Goal: Task Accomplishment & Management: Use online tool/utility

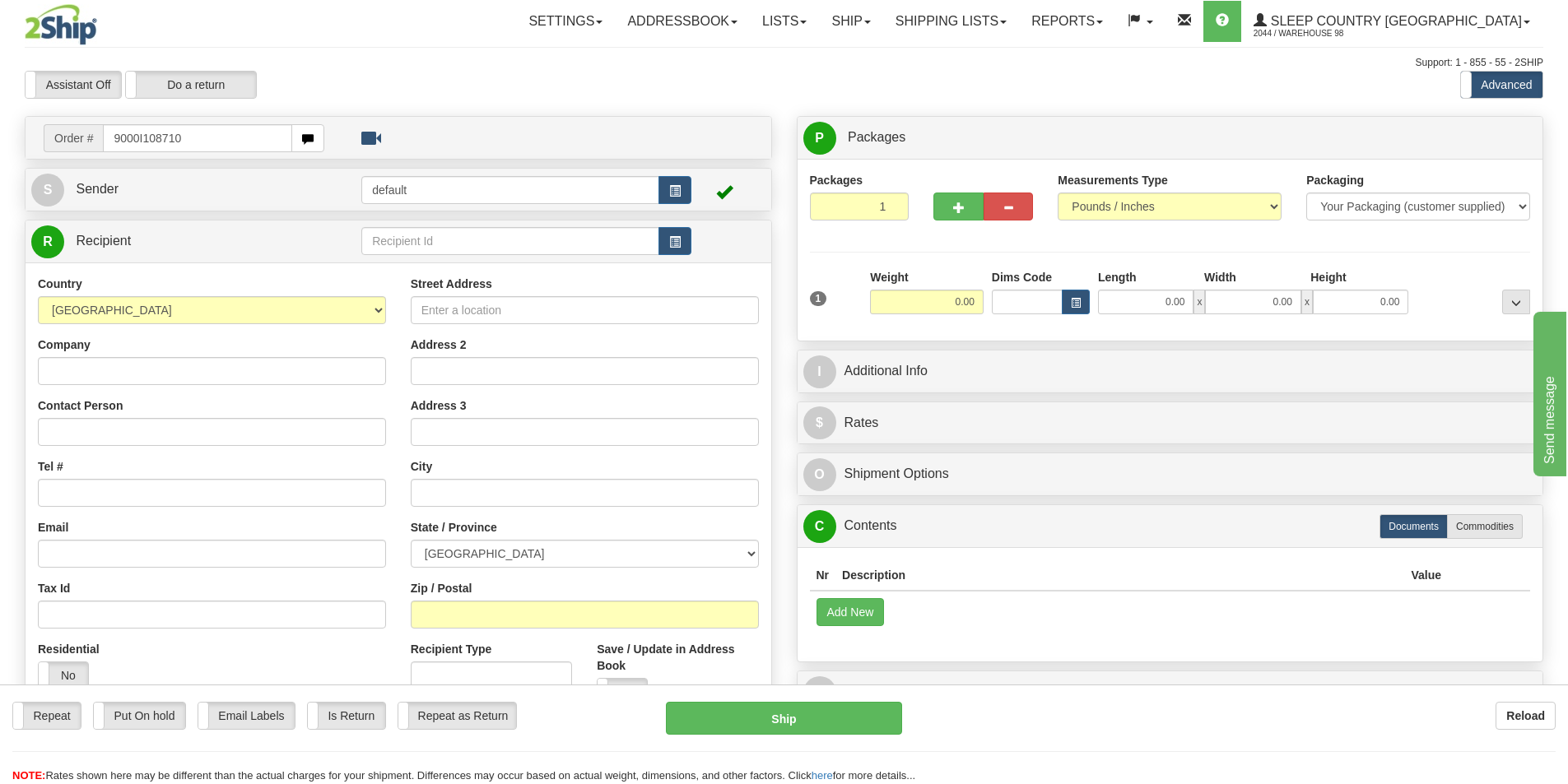
type input "9000I108710"
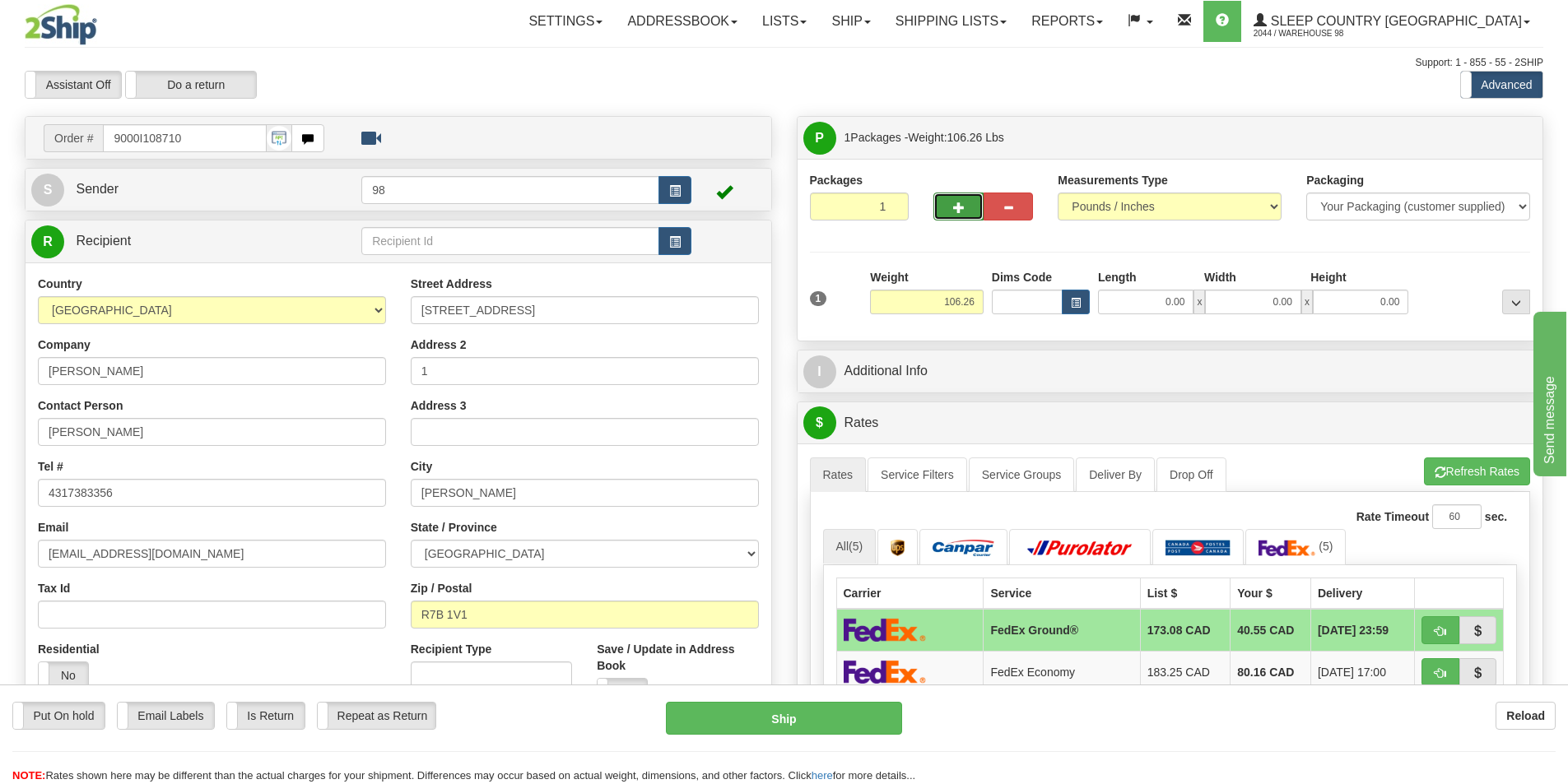
click at [957, 204] on span "button" at bounding box center [958, 208] width 12 height 11
type input "2"
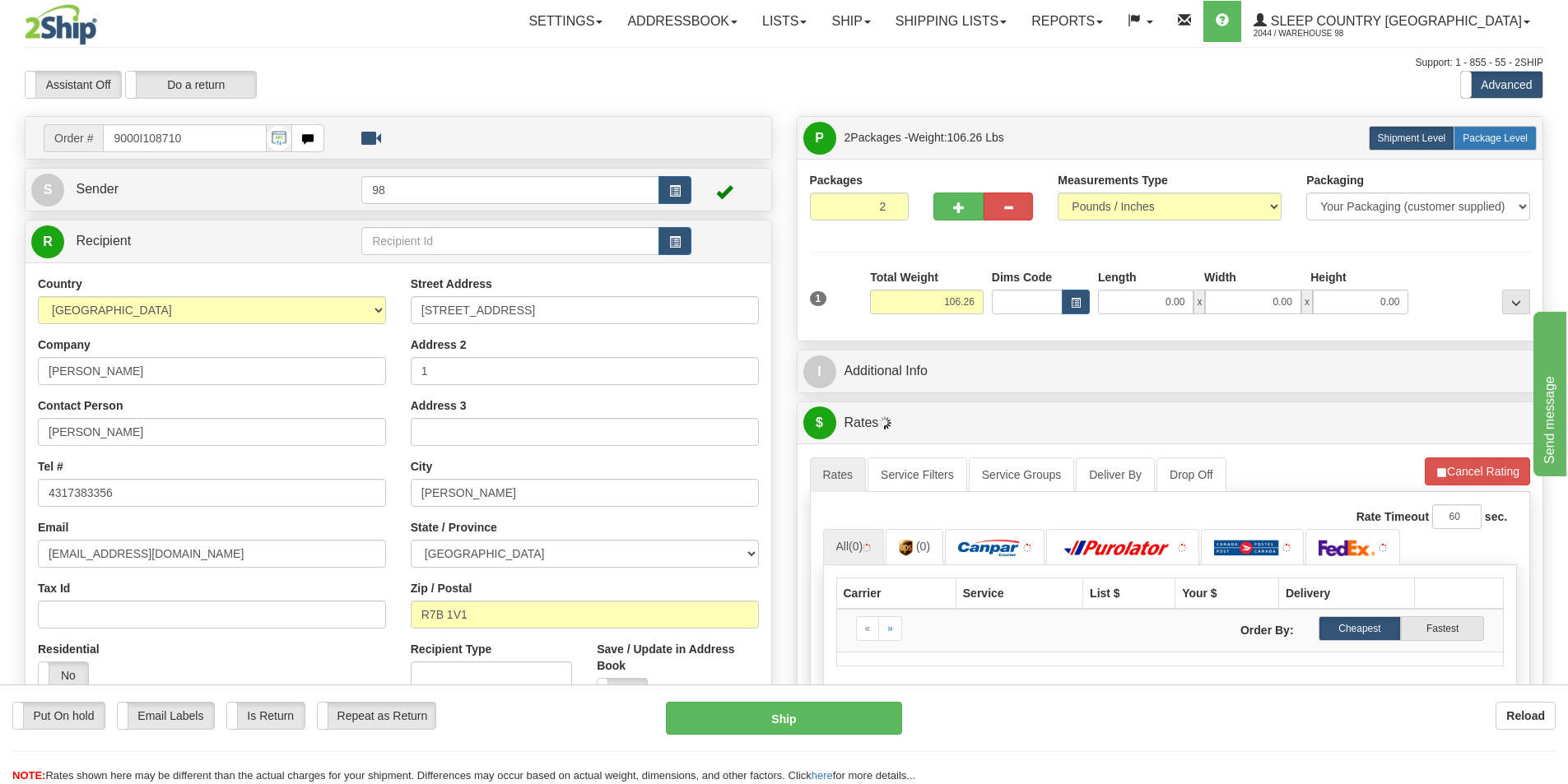
click at [1488, 144] on label "Package Level Pack.." at bounding box center [1495, 138] width 83 height 25
radio input "true"
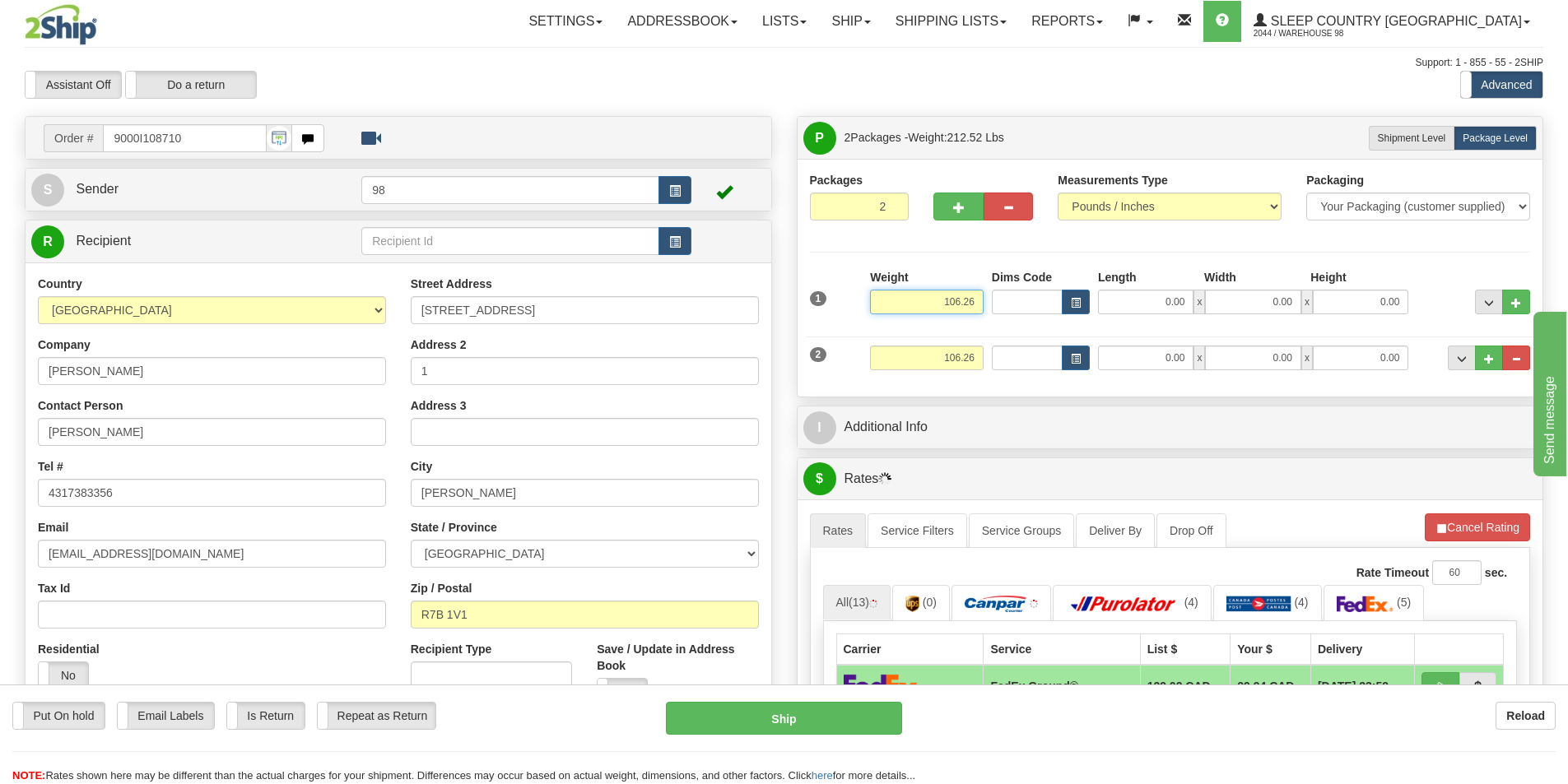
drag, startPoint x: 942, startPoint y: 301, endPoint x: 988, endPoint y: 300, distance: 46.0
click at [988, 300] on div "1 Weight 106.26 Dims Code x" at bounding box center [1170, 298] width 729 height 58
type input "35.80"
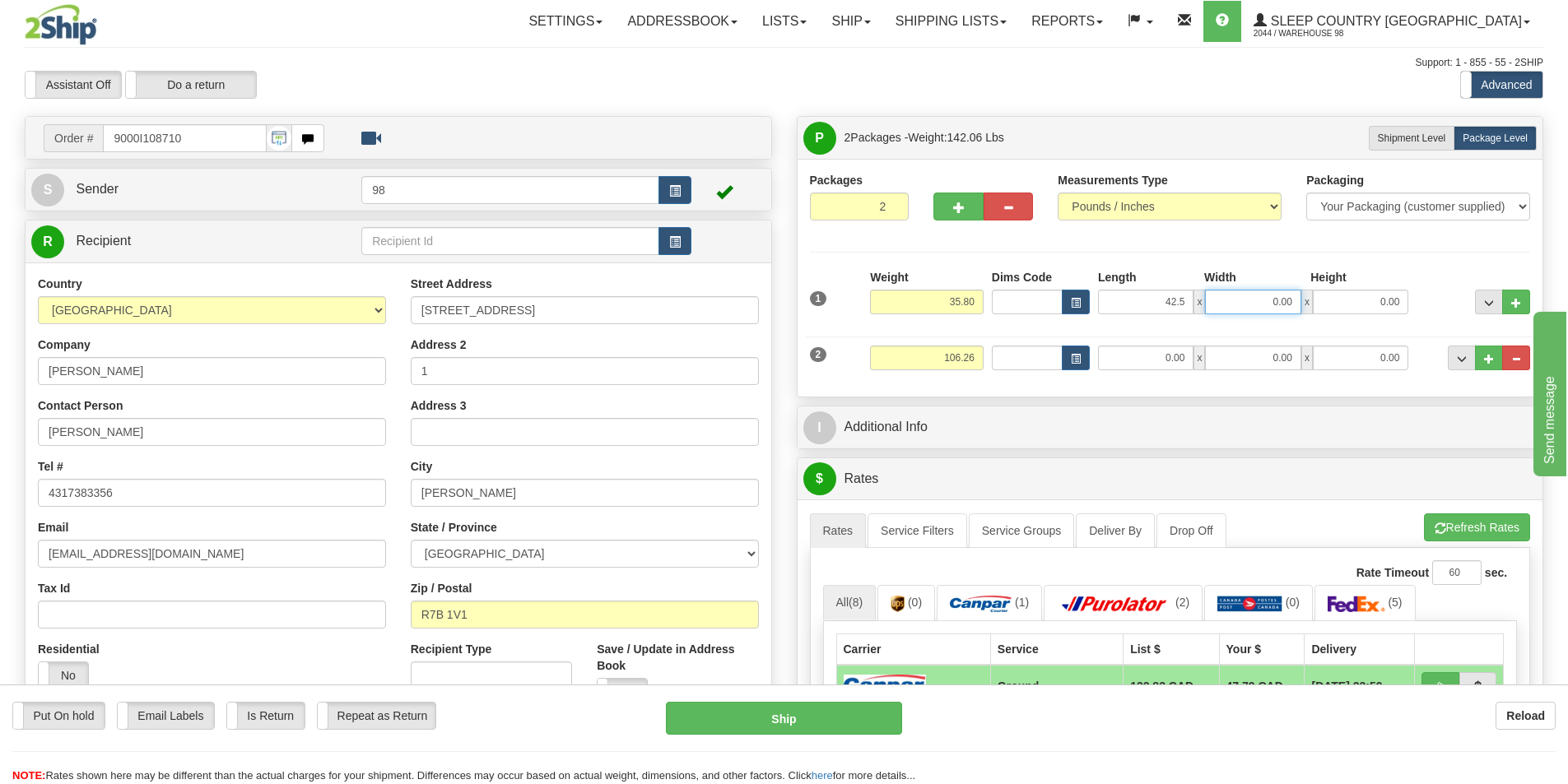
type input "42.50"
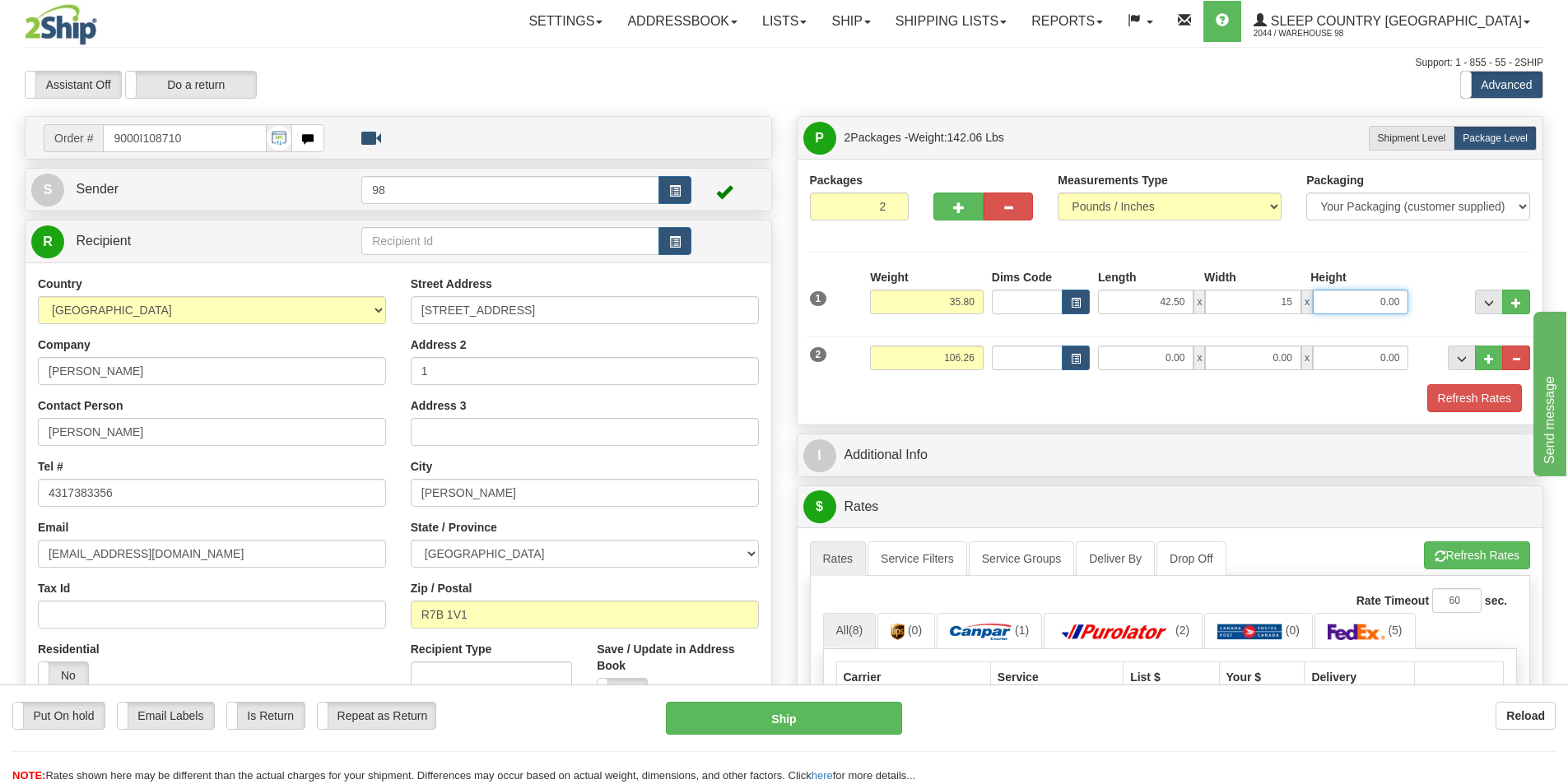
type input "15.00"
drag, startPoint x: 936, startPoint y: 359, endPoint x: 1041, endPoint y: 354, distance: 105.1
click at [1041, 354] on div "2 Weight 106.26 Dims Code Length Width 0.00" at bounding box center [1170, 356] width 729 height 55
click at [916, 360] on input "106.26" at bounding box center [926, 358] width 113 height 25
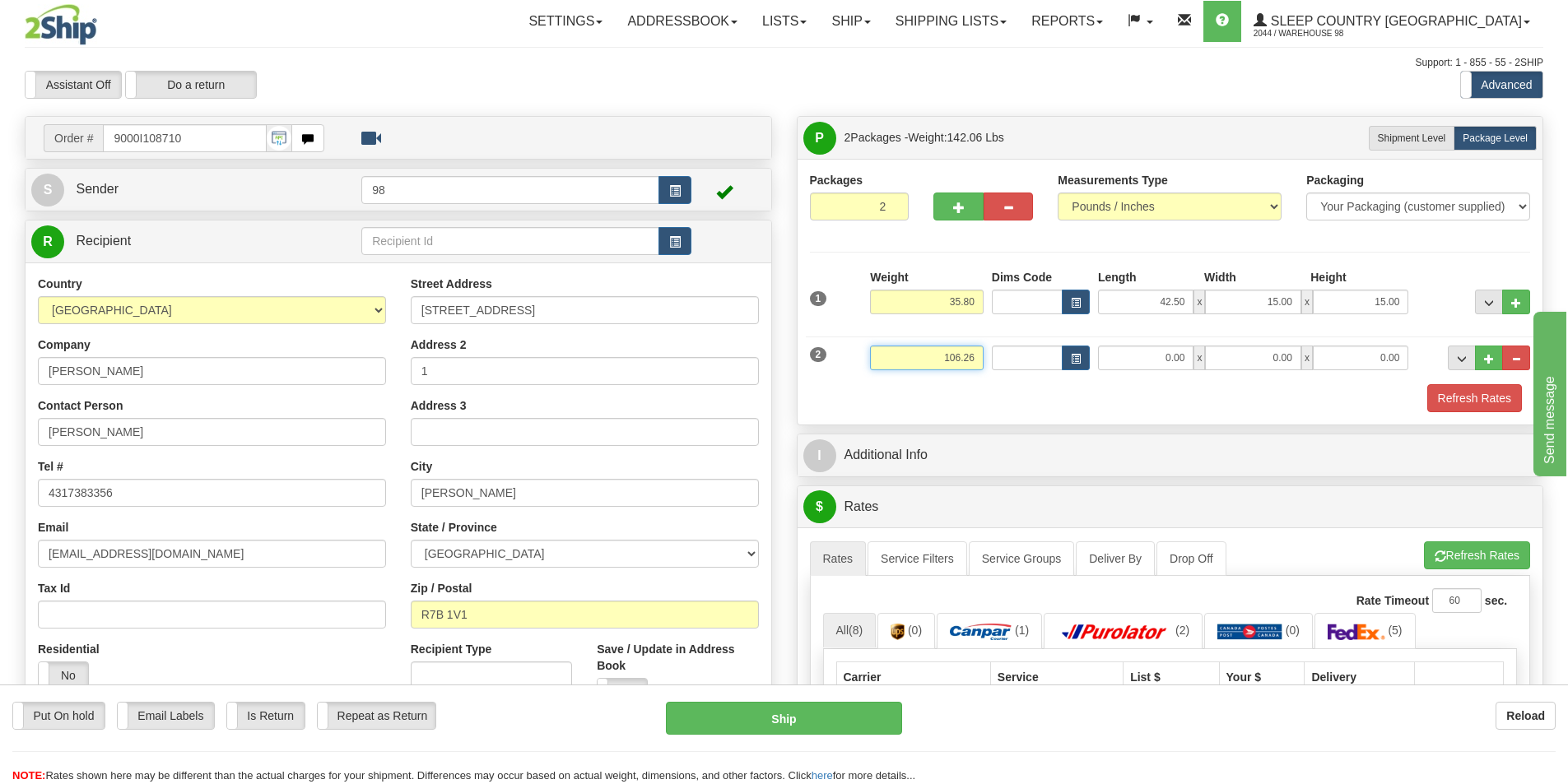
drag, startPoint x: 918, startPoint y: 360, endPoint x: 964, endPoint y: 359, distance: 46.0
click at [964, 359] on input "106.26" at bounding box center [926, 358] width 113 height 25
type input "70.40"
type input "77.00"
type input "15.00"
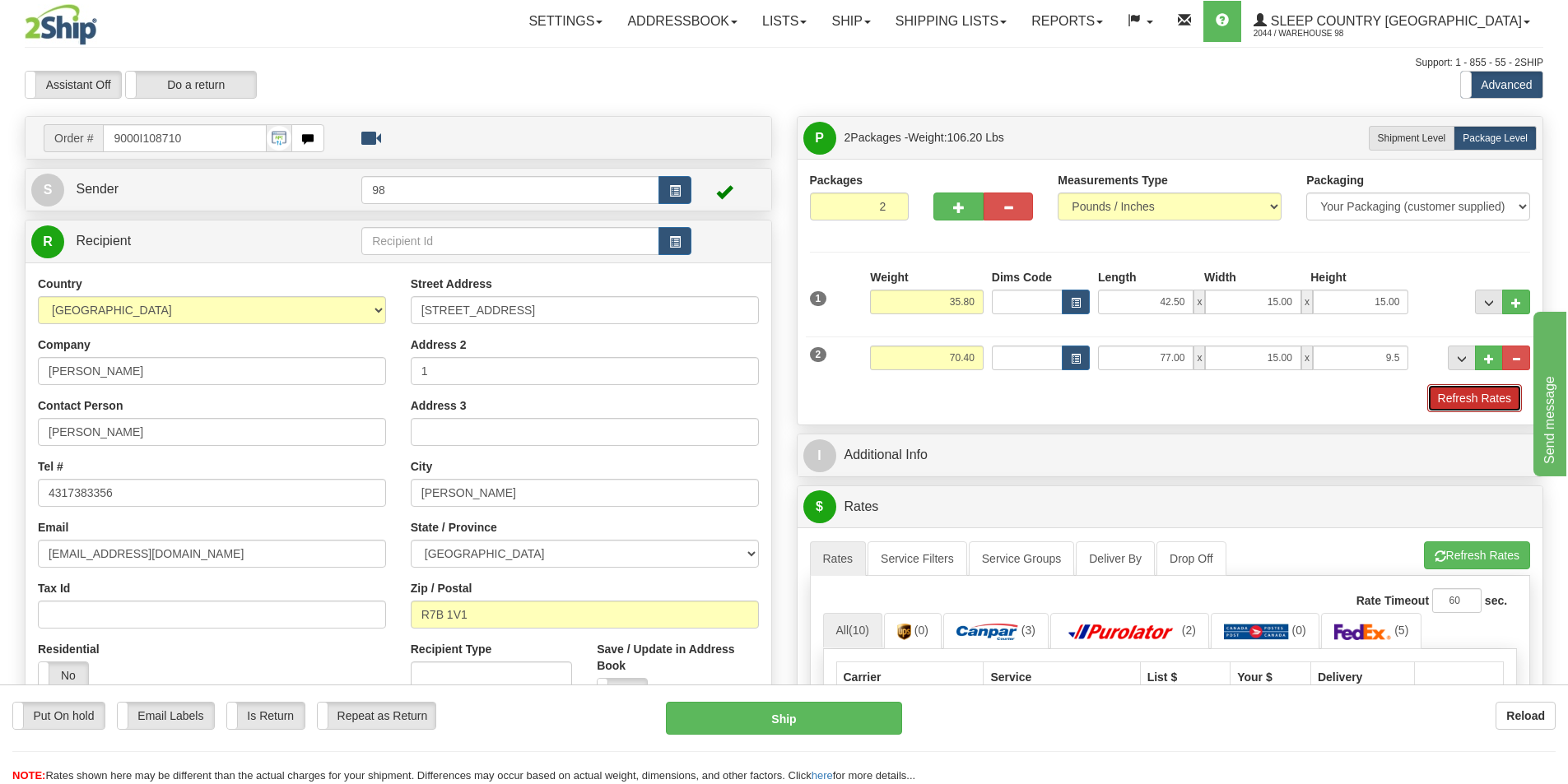
type input "9.50"
click at [1494, 405] on button "Refresh Rates" at bounding box center [1474, 398] width 95 height 28
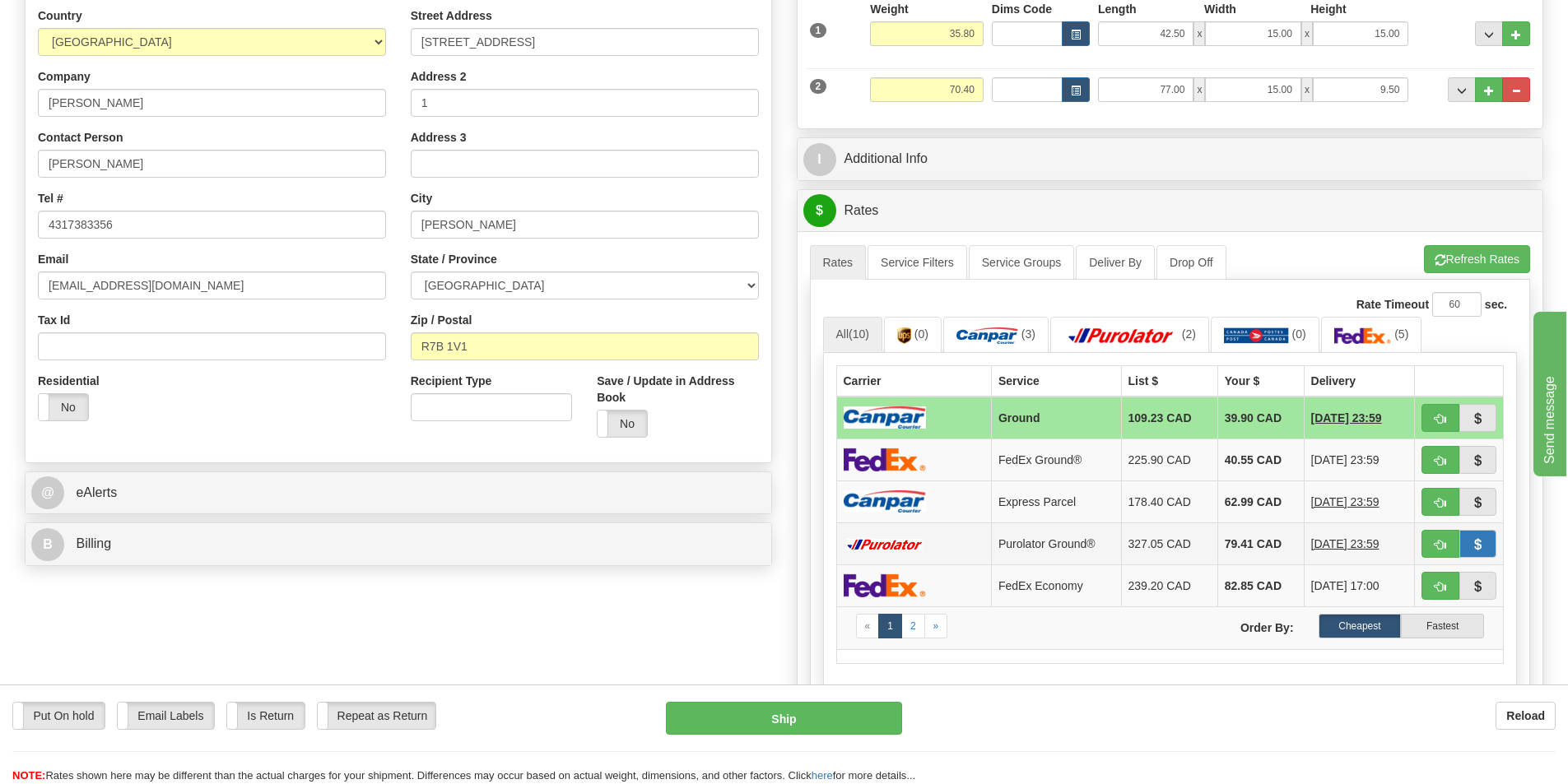
scroll to position [329, 0]
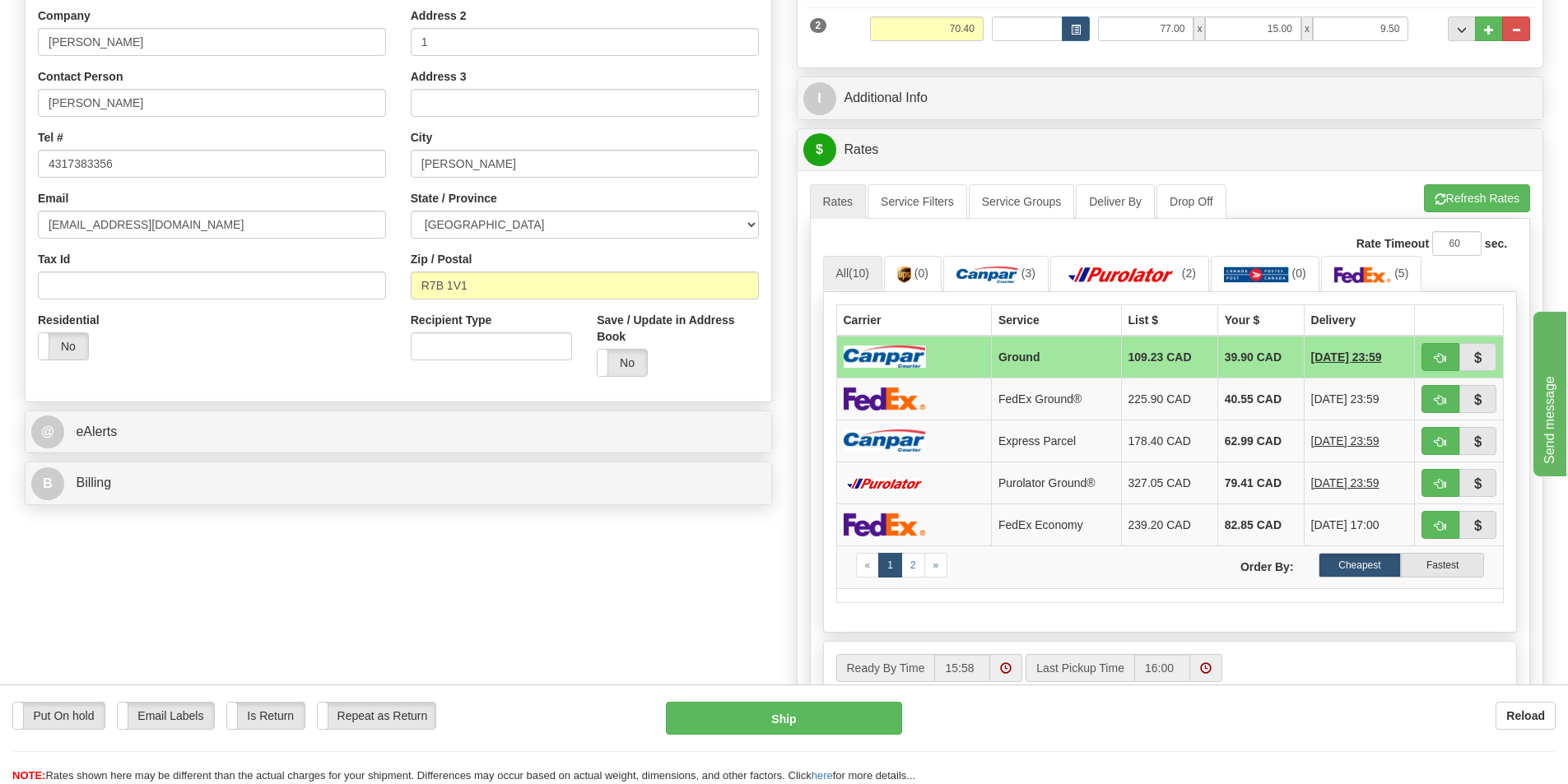
click at [1144, 365] on td "109.23 CAD" at bounding box center [1169, 357] width 96 height 43
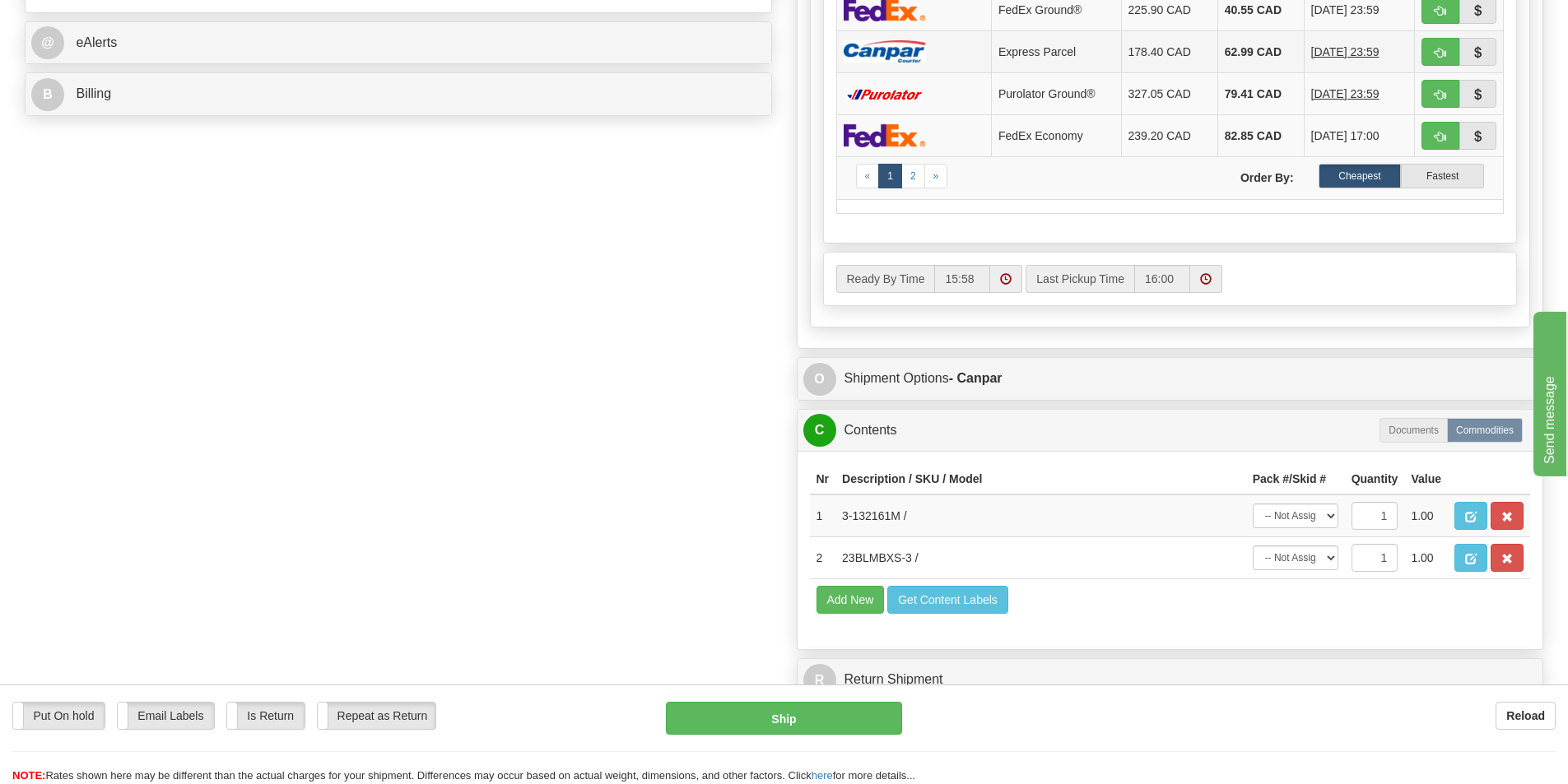
scroll to position [740, 0]
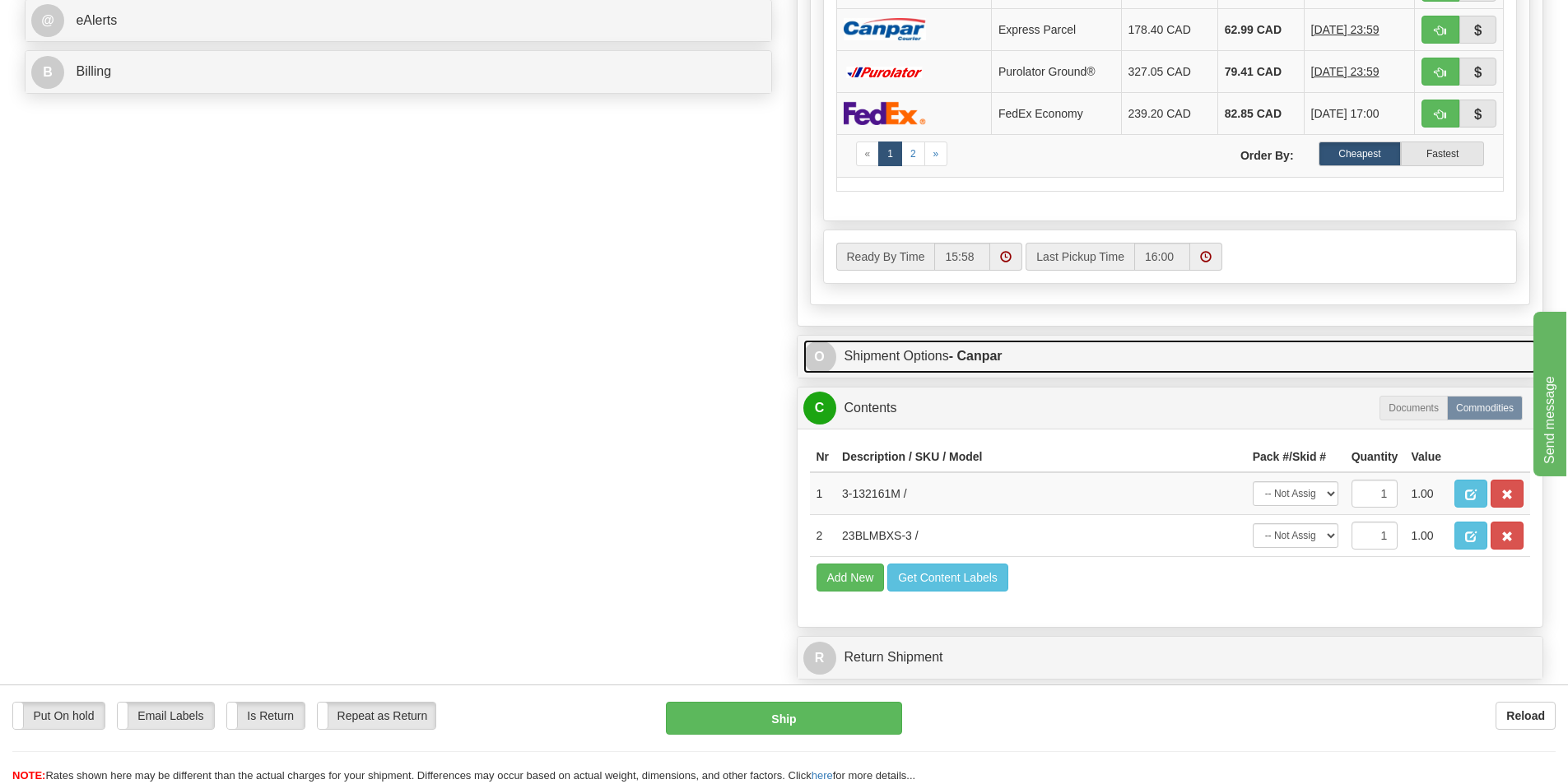
click at [1008, 354] on link "O Shipment Options - Canpar" at bounding box center [1170, 357] width 734 height 34
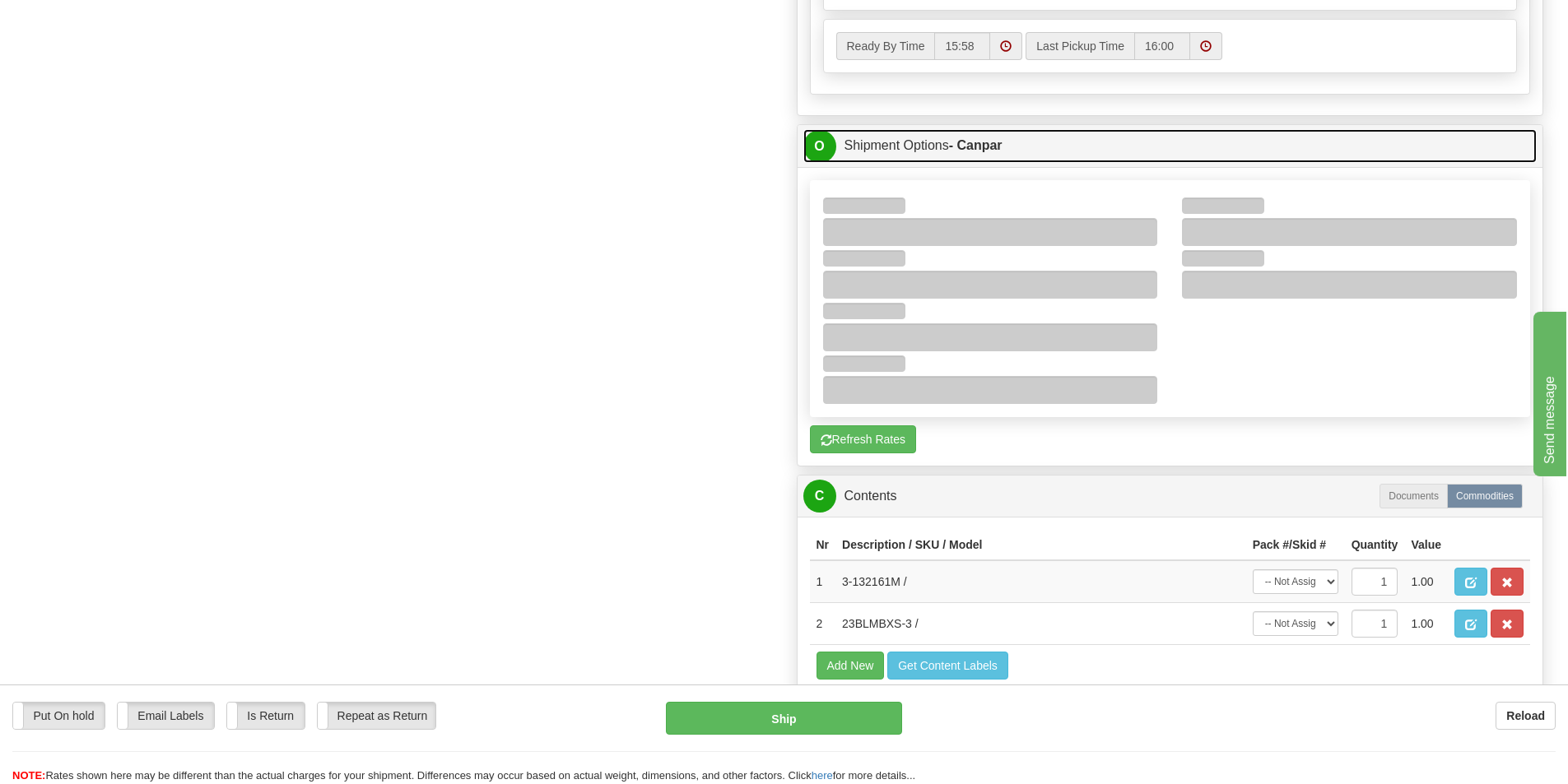
scroll to position [987, 0]
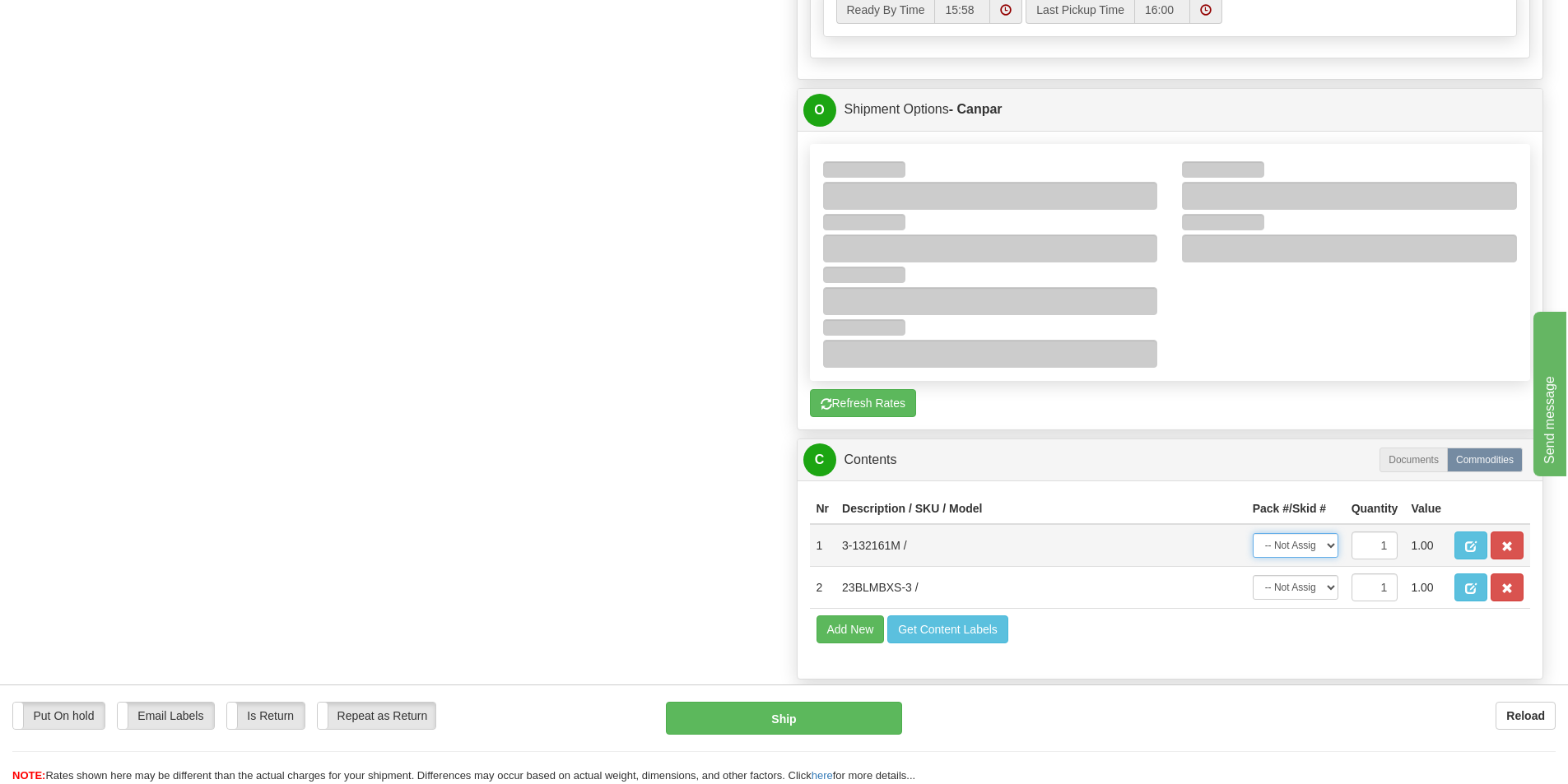
click at [1329, 547] on select "-- Not Assigned -- Package 1 Package 2" at bounding box center [1296, 546] width 86 height 25
select select "0"
click at [1253, 533] on select "-- Not Assigned -- Package 1 Package 2" at bounding box center [1296, 546] width 86 height 25
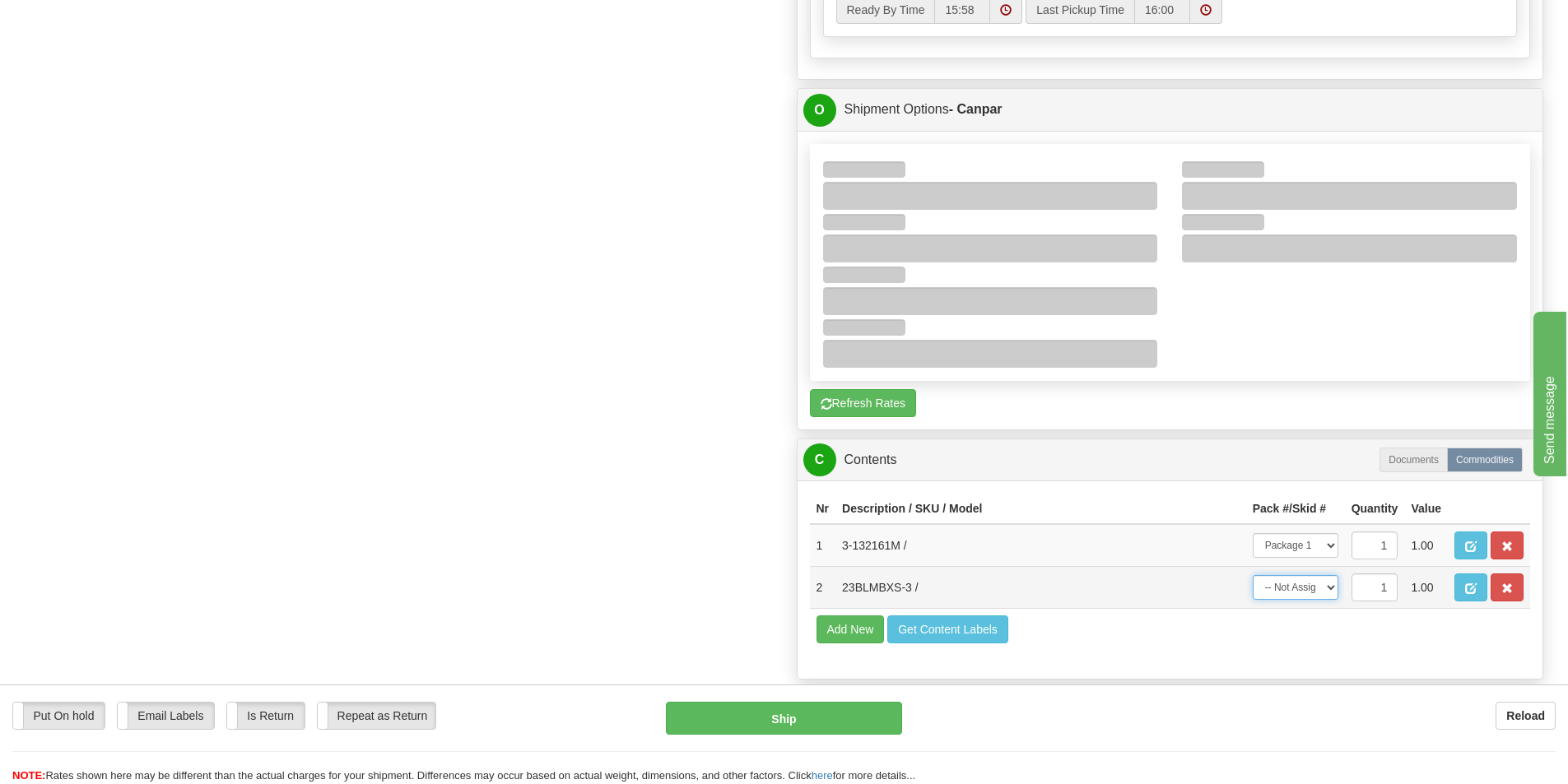
click at [1323, 586] on select "-- Not Assigned -- Package 1 Package 2" at bounding box center [1296, 588] width 86 height 25
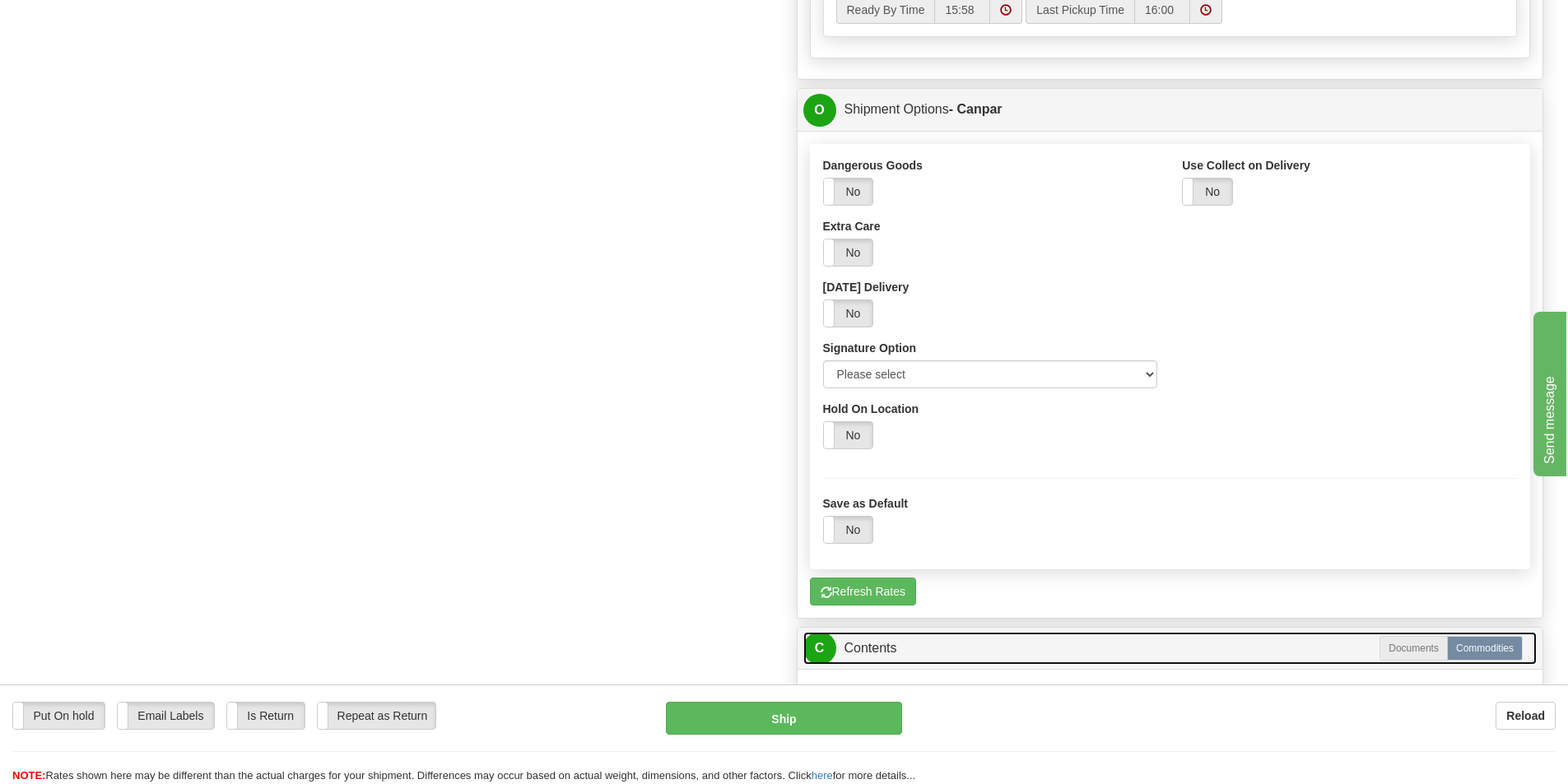
click at [1300, 651] on link "C Contents" at bounding box center [1170, 648] width 734 height 34
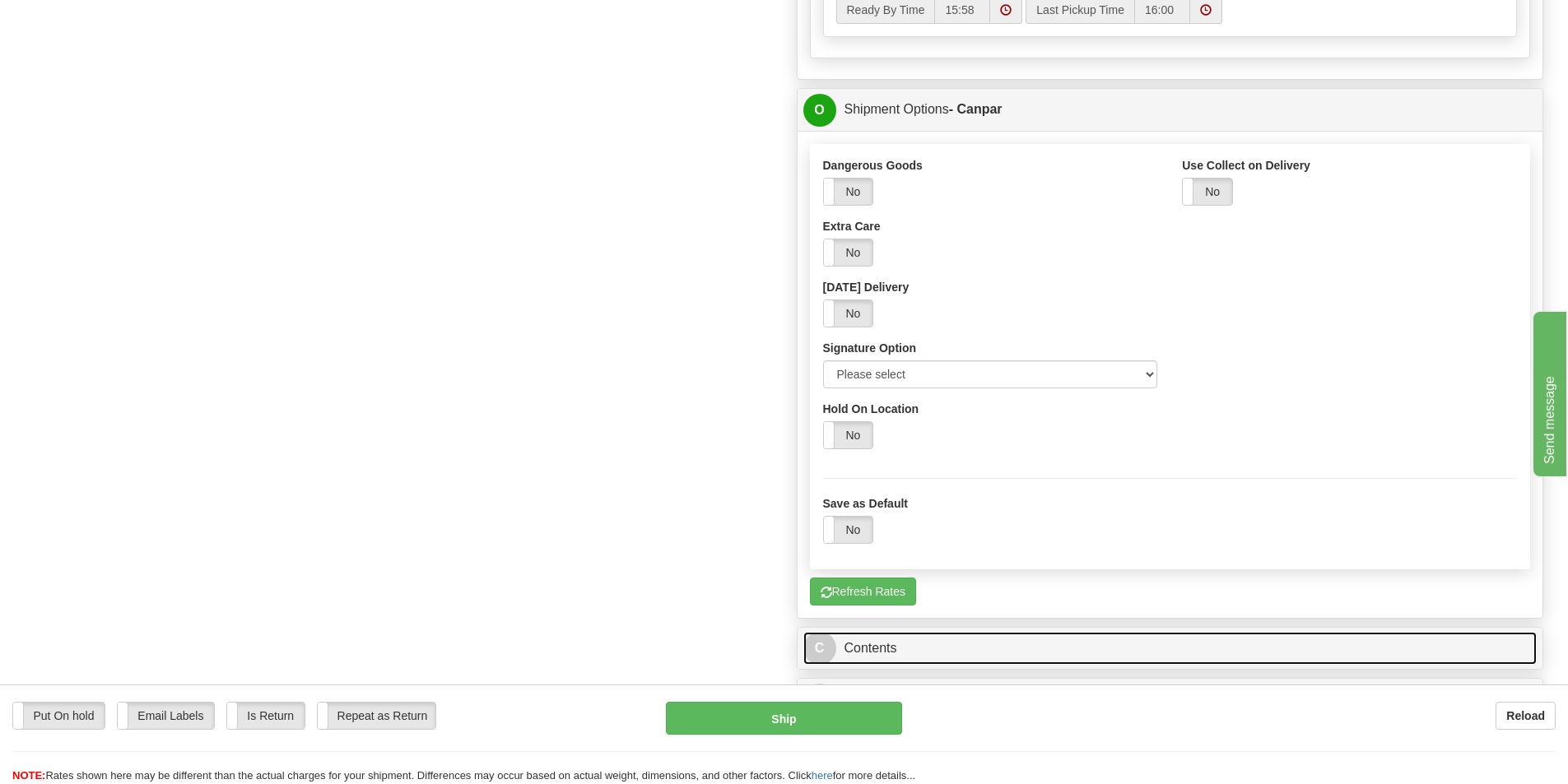
scroll to position [1234, 0]
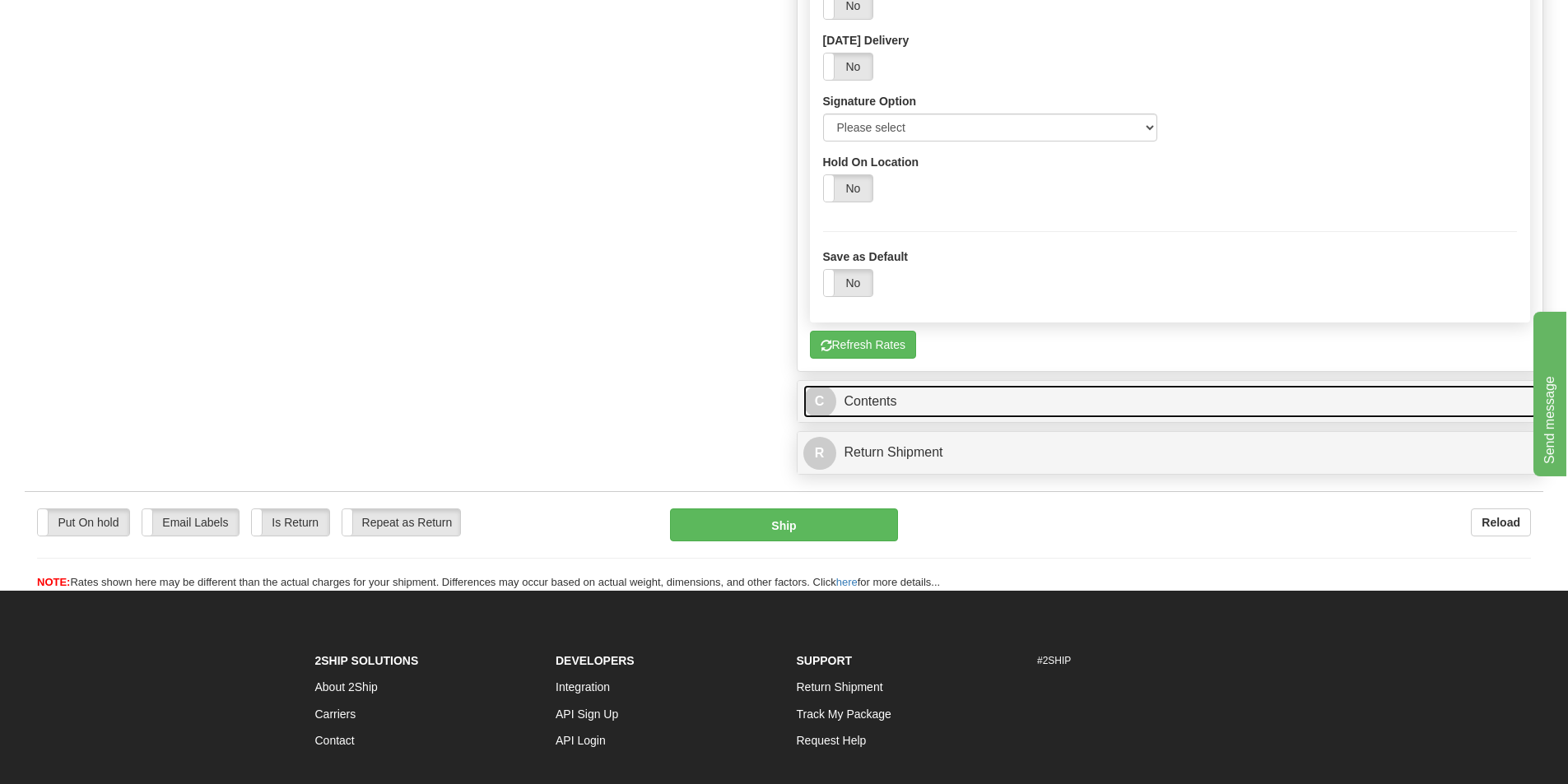
click at [1059, 405] on link "C Contents" at bounding box center [1170, 402] width 734 height 34
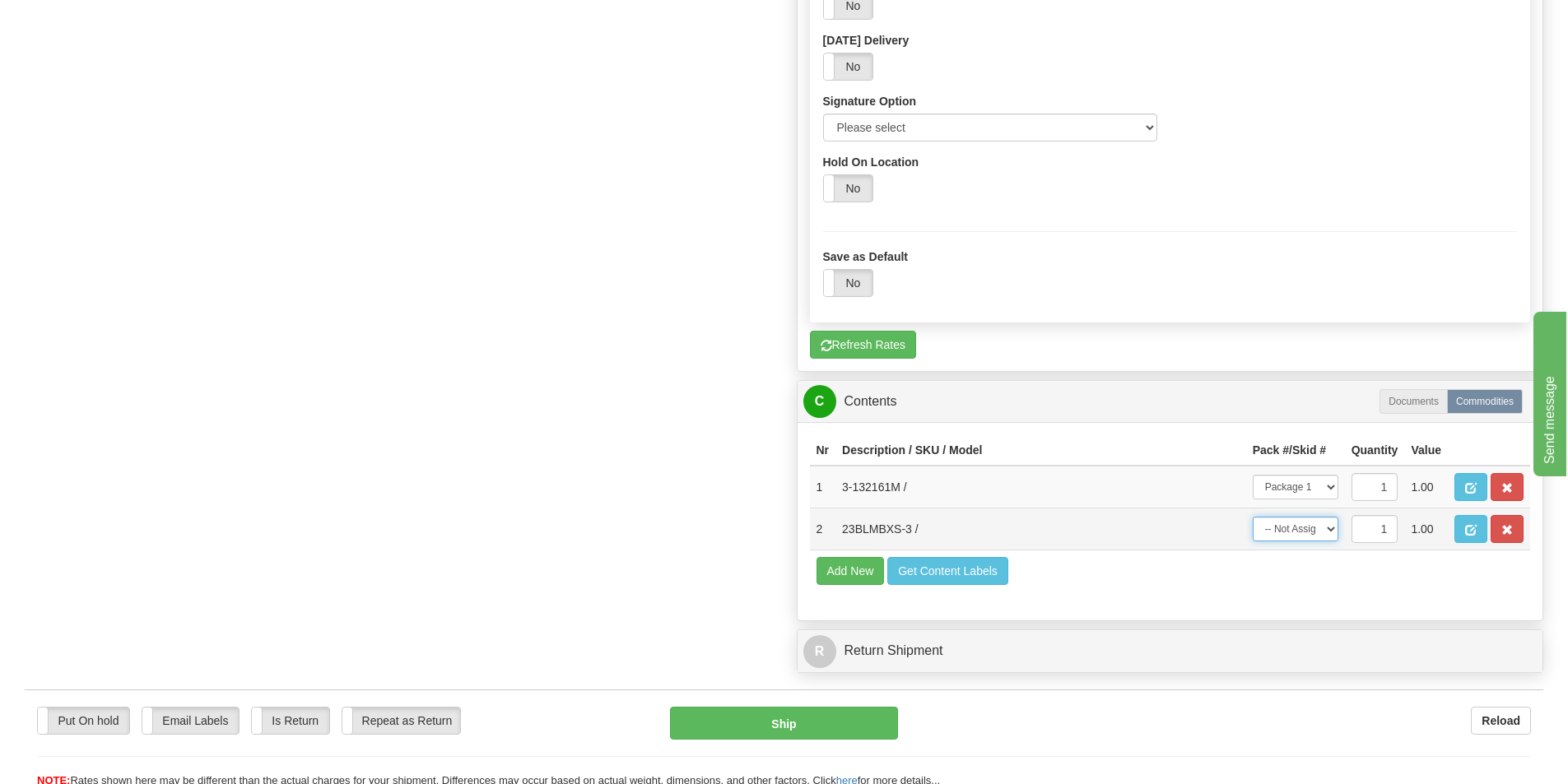
click at [1330, 526] on select "-- Not Assigned -- Package 1 Package 2" at bounding box center [1296, 529] width 86 height 25
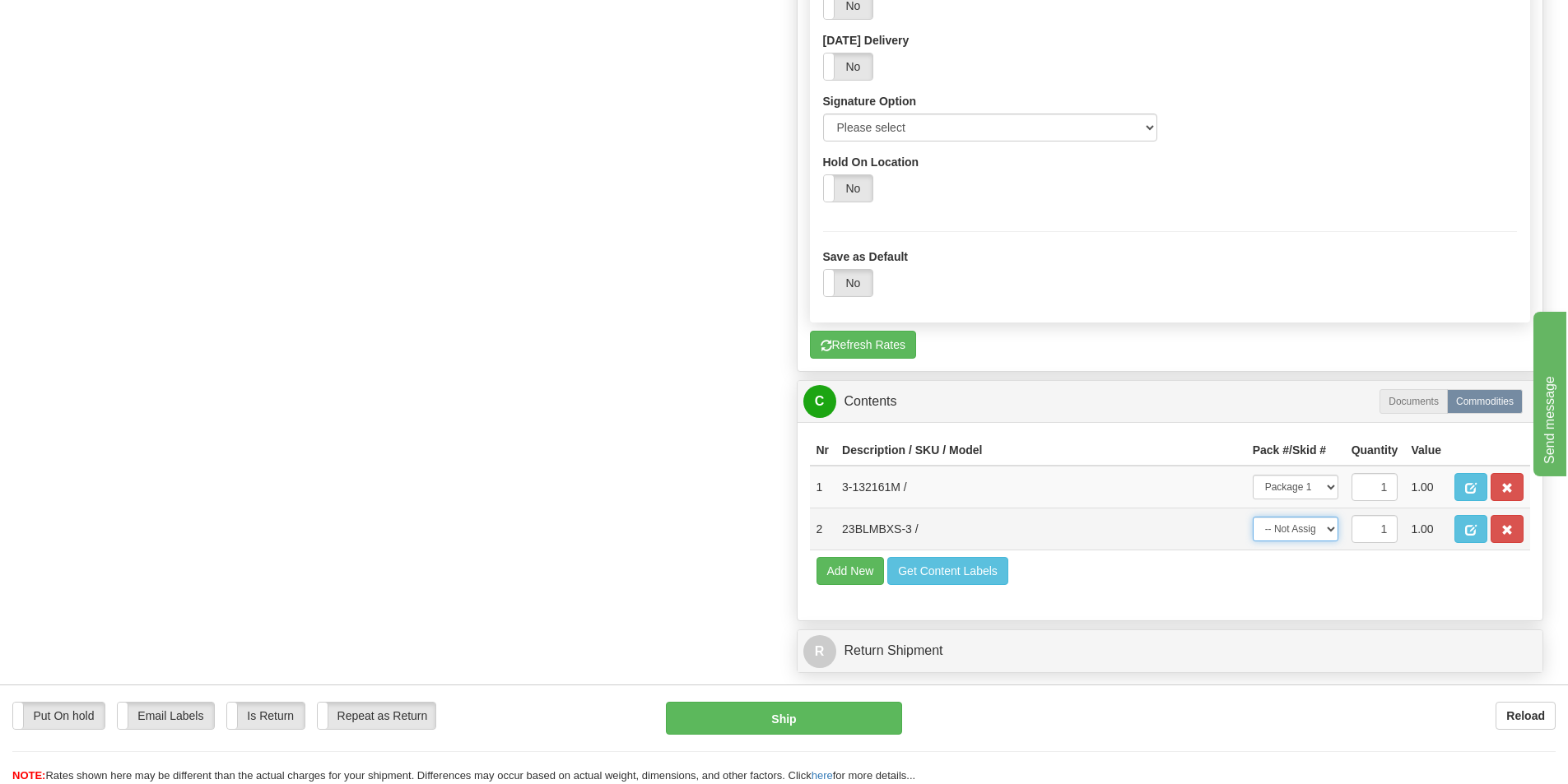
select select "1"
click at [1253, 516] on select "-- Not Assigned -- Package 1 Package 2" at bounding box center [1296, 529] width 86 height 25
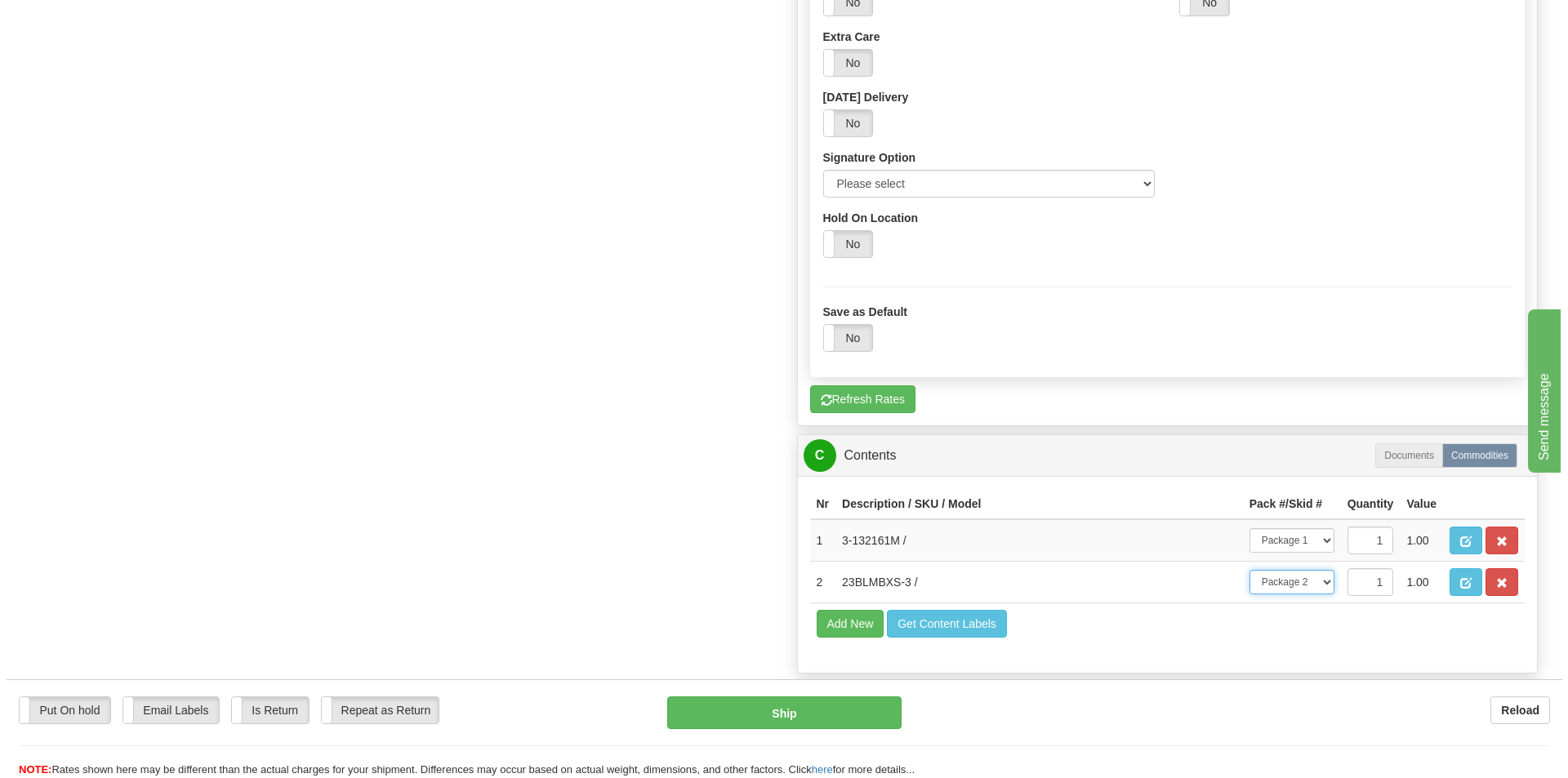
scroll to position [980, 0]
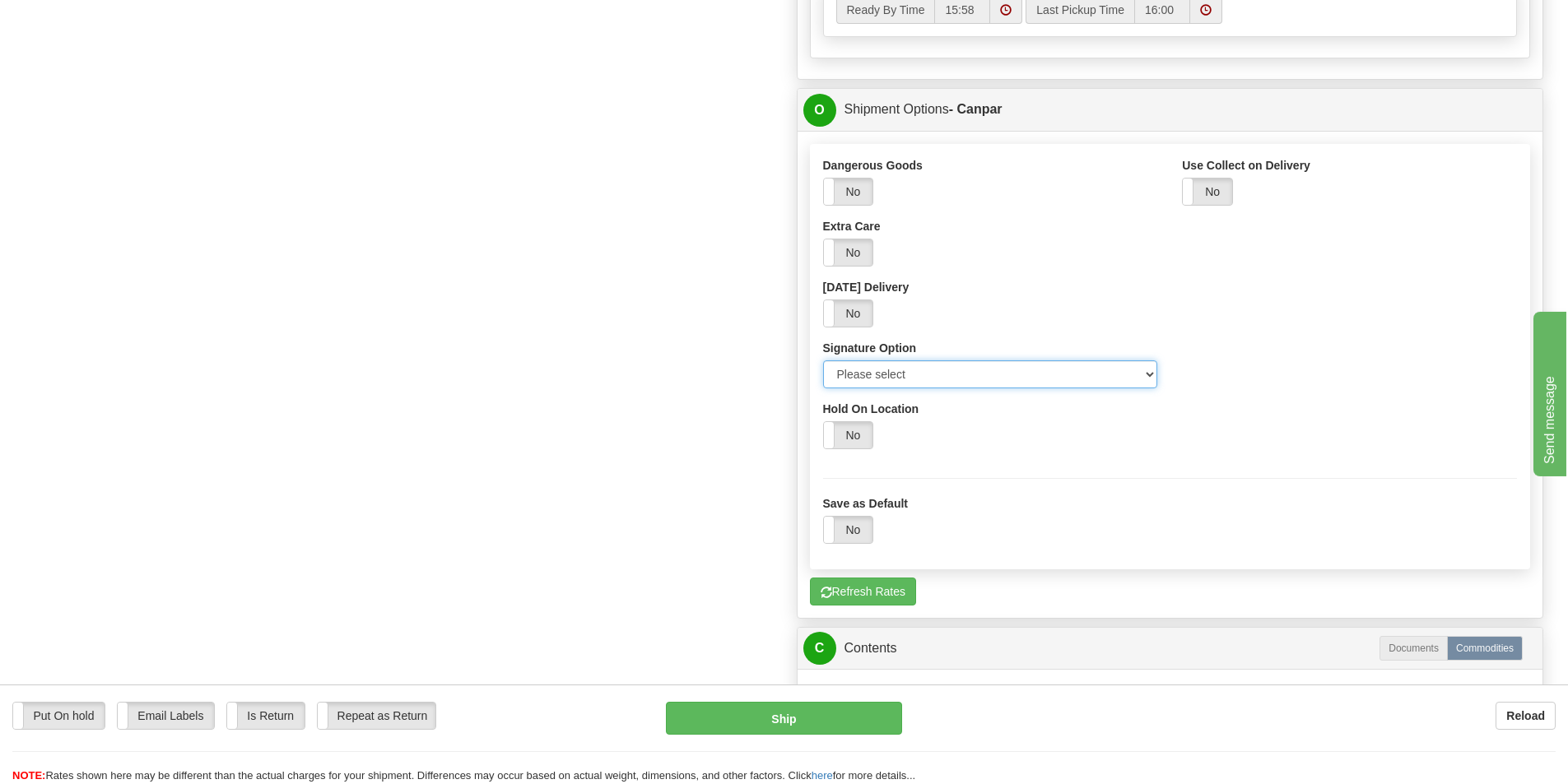
click at [1132, 374] on select "Please select No Signature Required Signature Required Adult Signature" at bounding box center [990, 374] width 335 height 28
select select "2"
click at [823, 360] on select "Please select No Signature Required Signature Required Adult Signature" at bounding box center [990, 374] width 335 height 28
click at [791, 721] on button "Ship" at bounding box center [784, 718] width 236 height 33
type input "1"
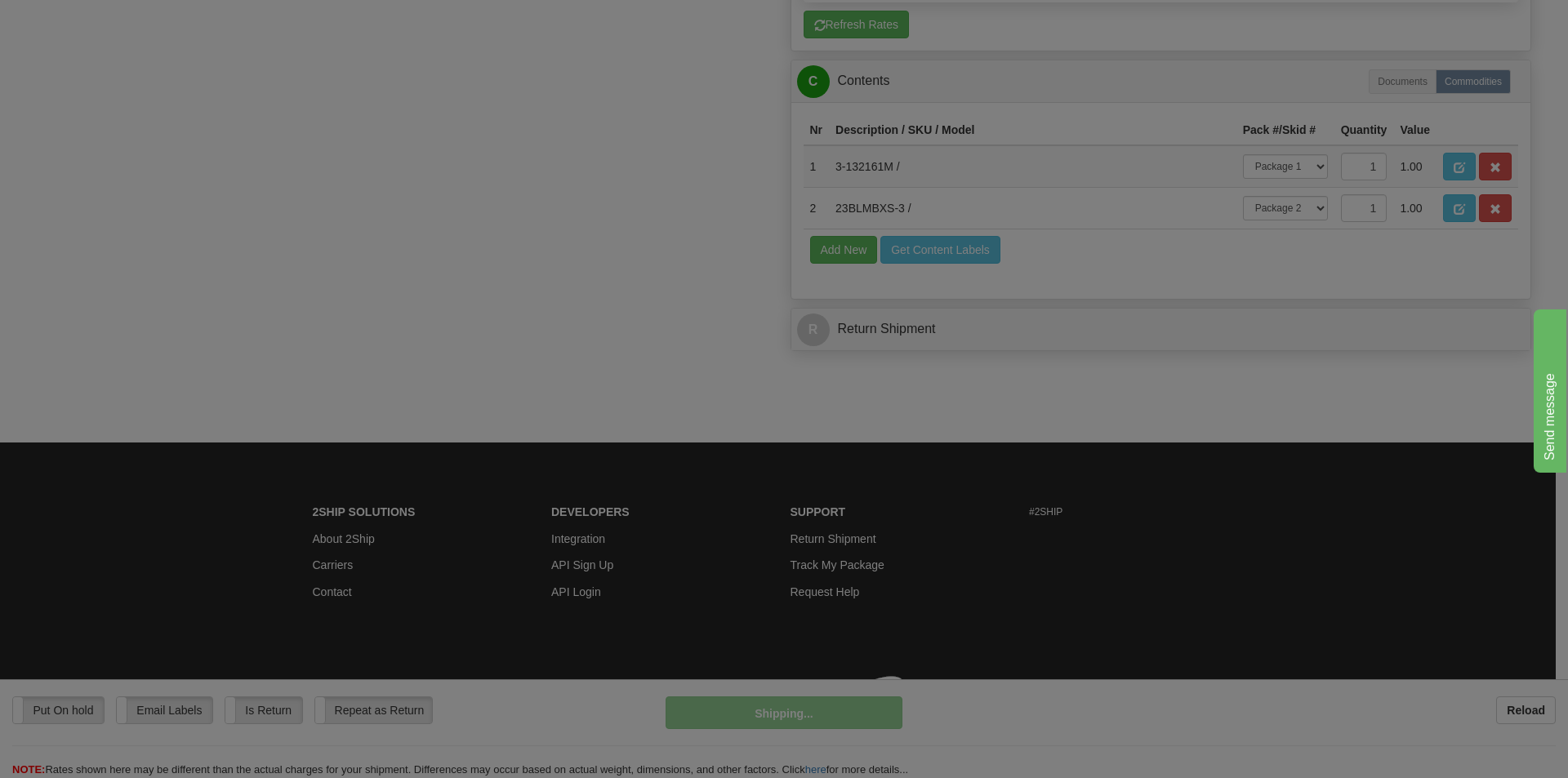
scroll to position [938, 0]
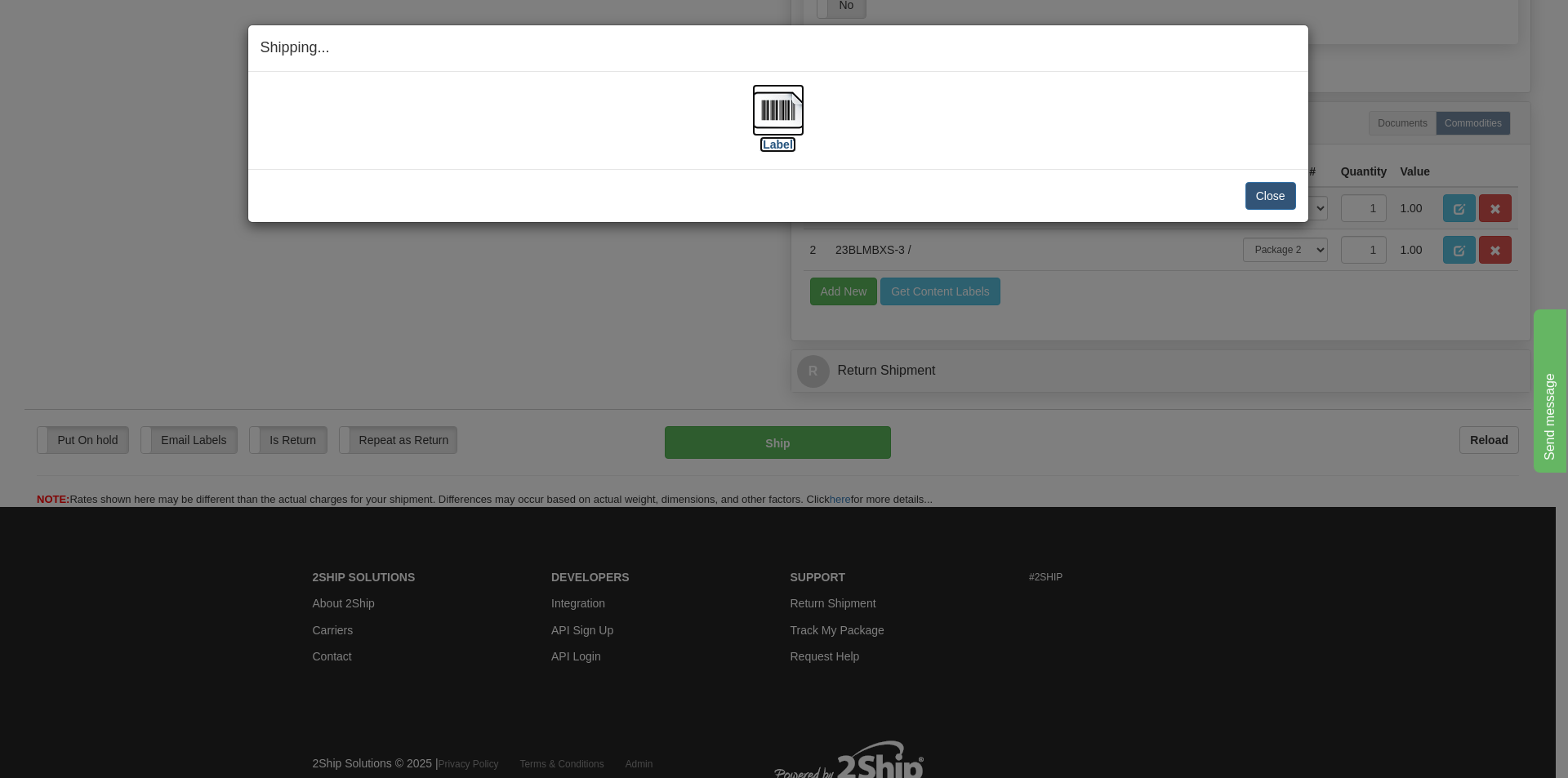
click at [771, 143] on label "[Label]" at bounding box center [778, 144] width 37 height 16
click at [1273, 192] on button "Close" at bounding box center [1270, 196] width 50 height 27
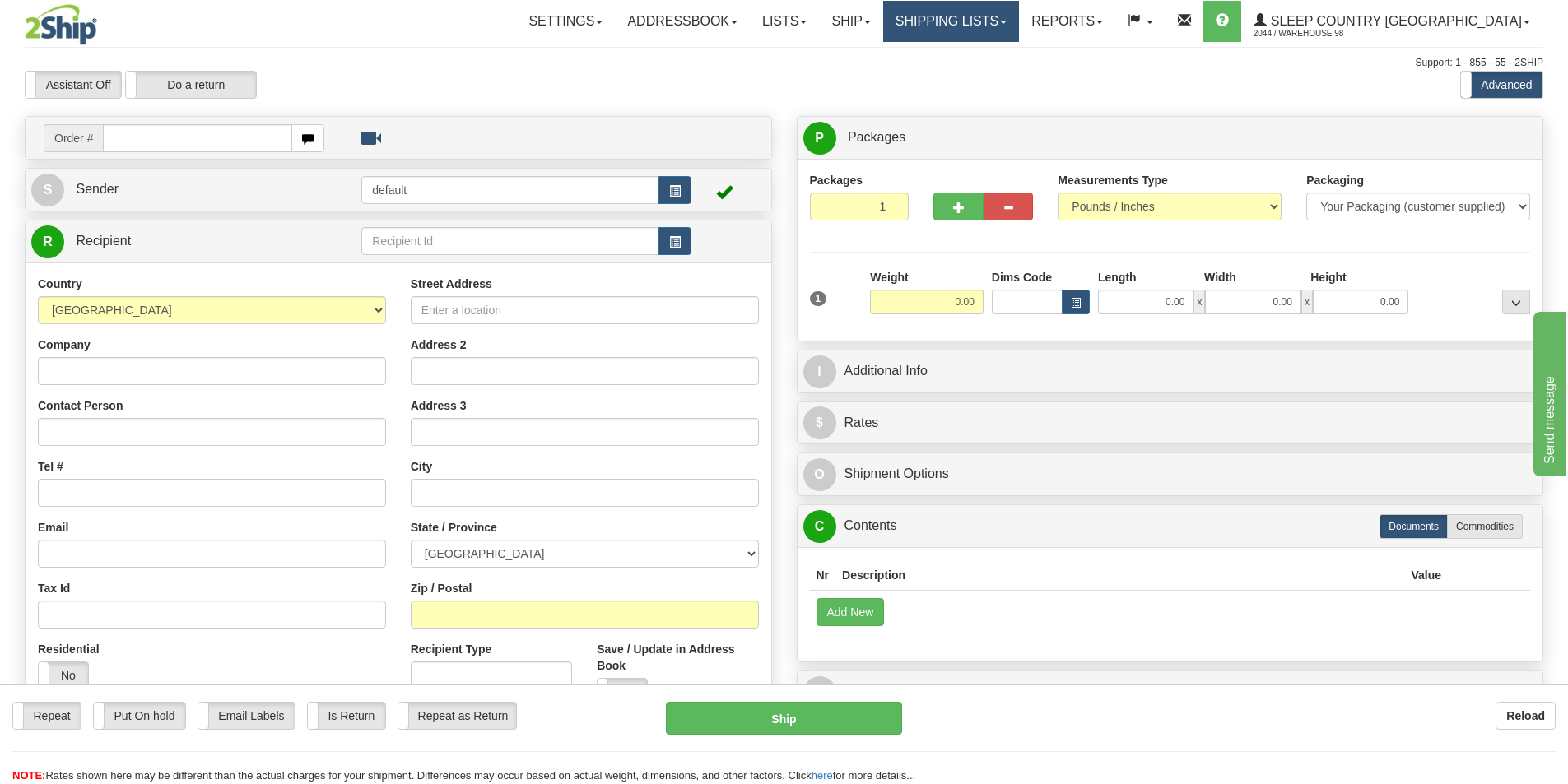
click at [1019, 15] on link "Shipping lists" at bounding box center [951, 21] width 136 height 41
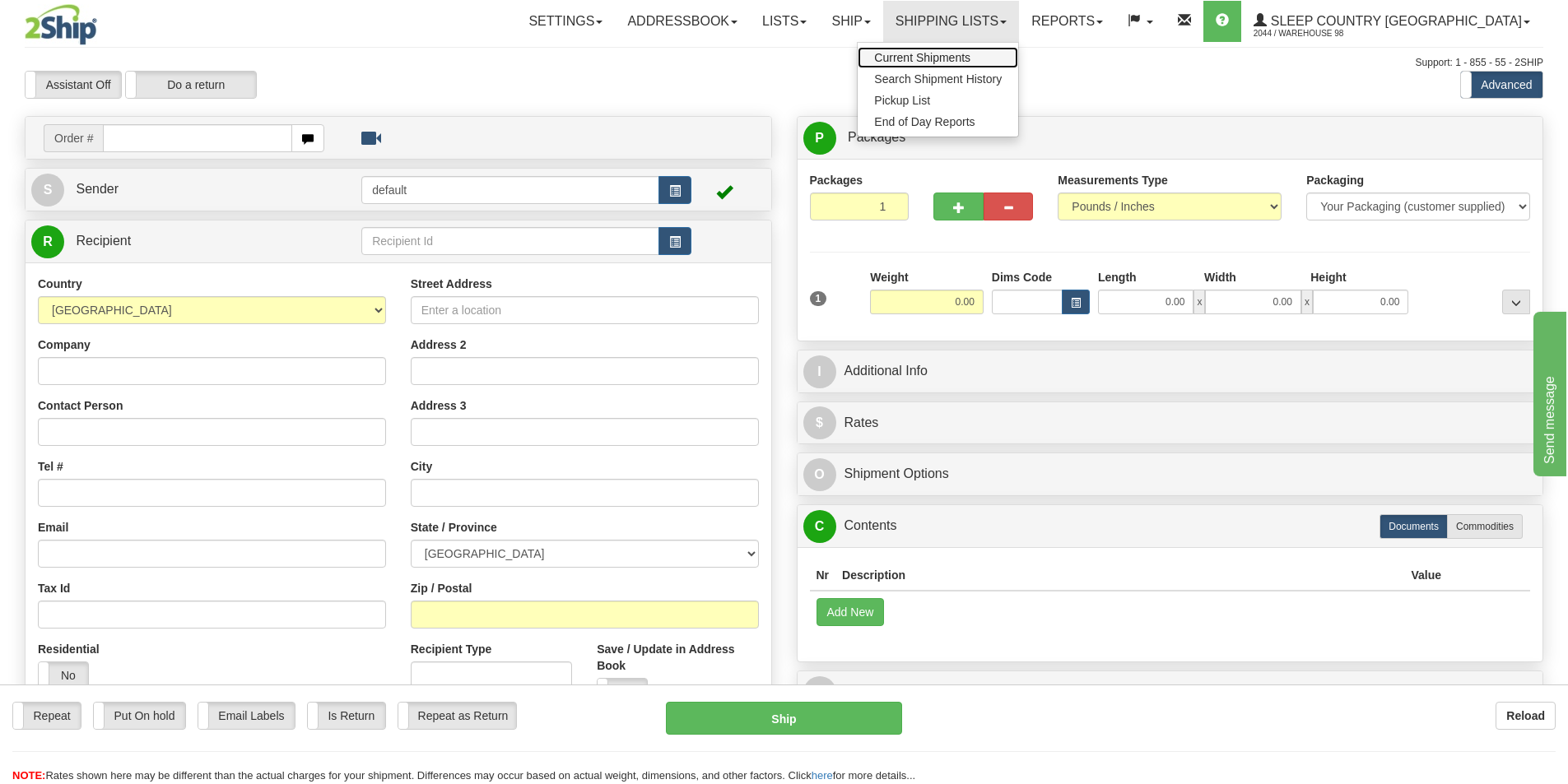
click at [970, 62] on span "Current Shipments" at bounding box center [922, 57] width 96 height 13
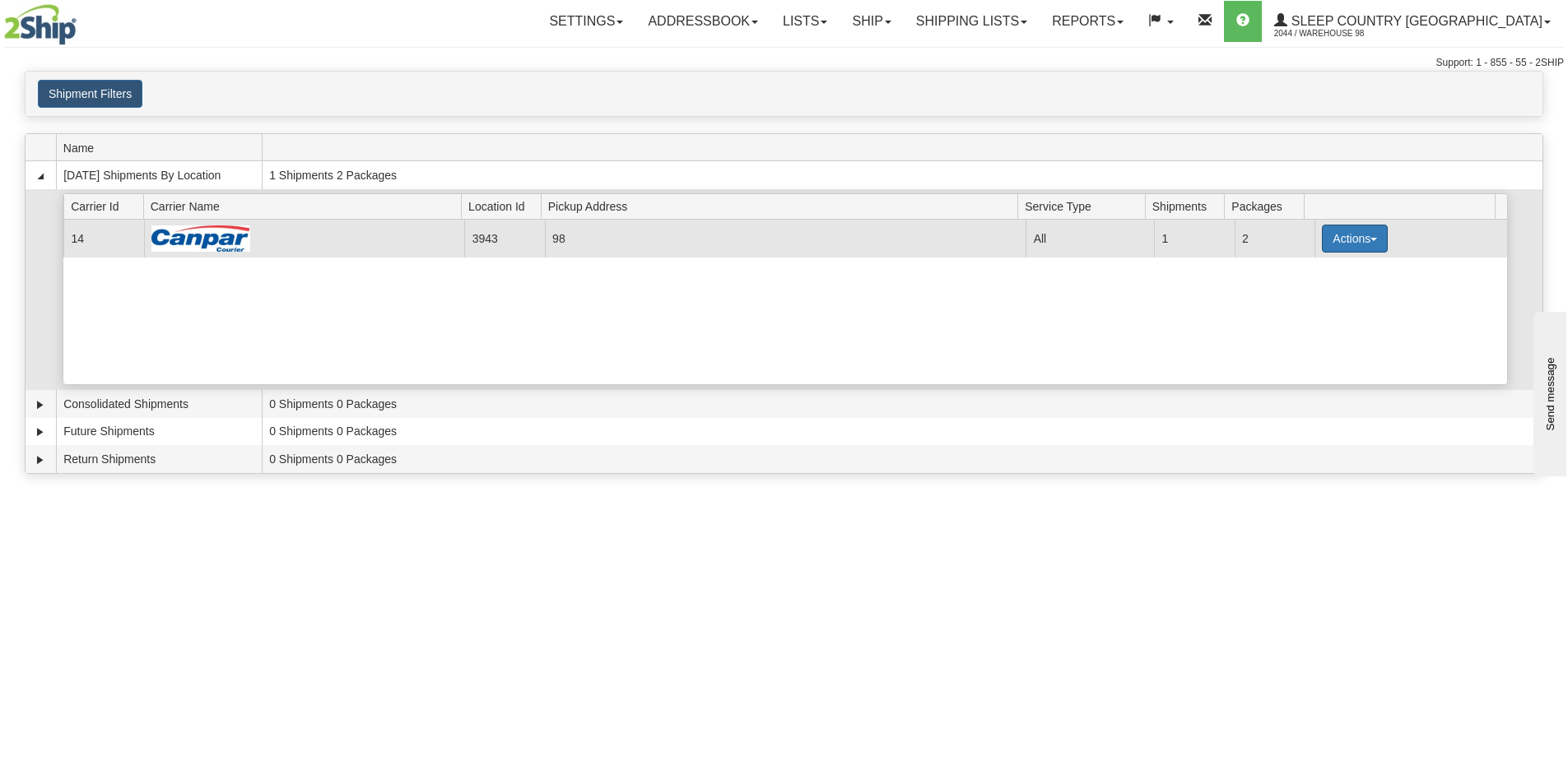
click at [1370, 234] on button "Actions" at bounding box center [1355, 238] width 66 height 28
click at [1299, 292] on span "Close" at bounding box center [1290, 290] width 37 height 12
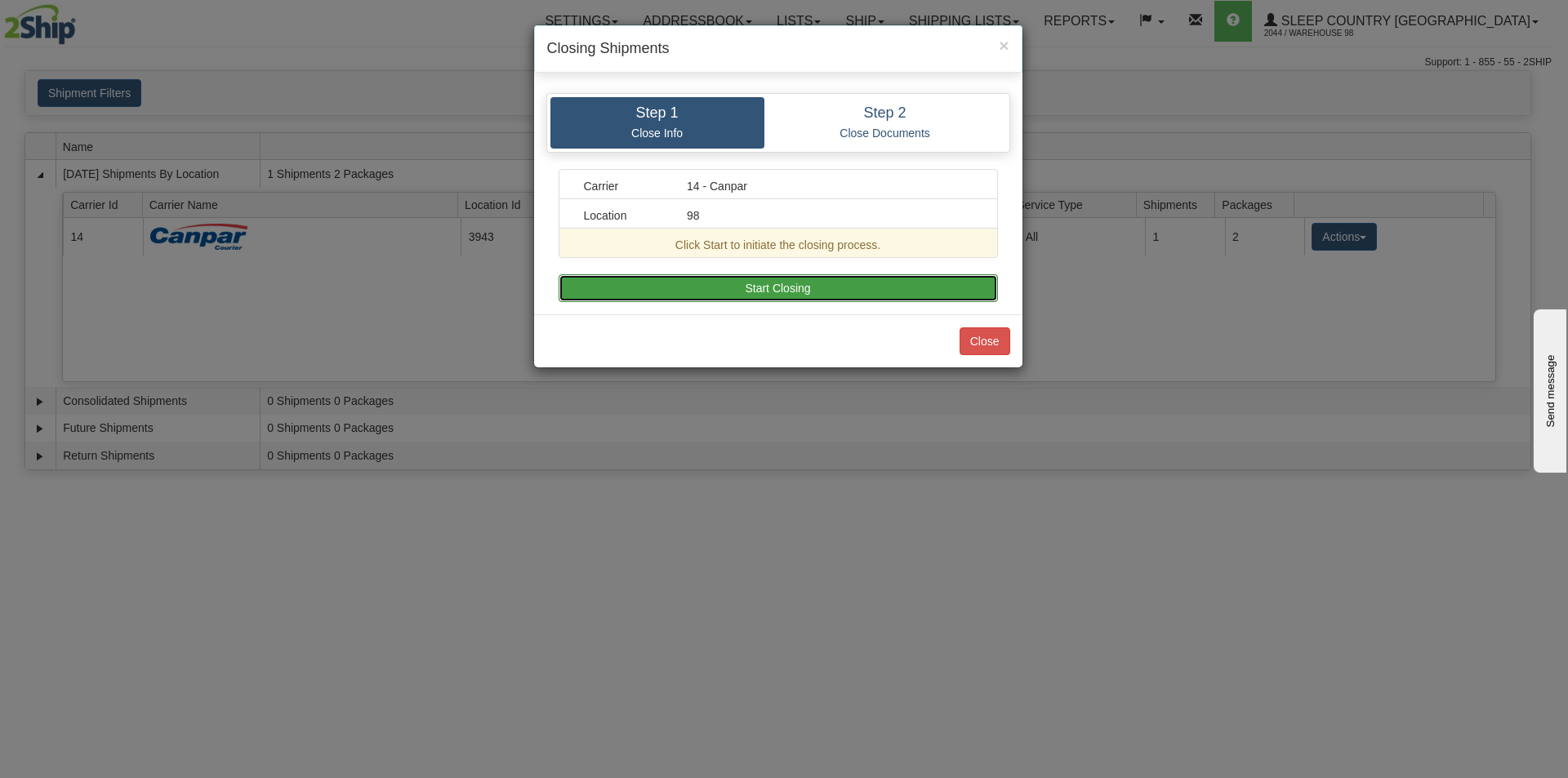
click at [838, 291] on button "Start Closing" at bounding box center [778, 288] width 439 height 27
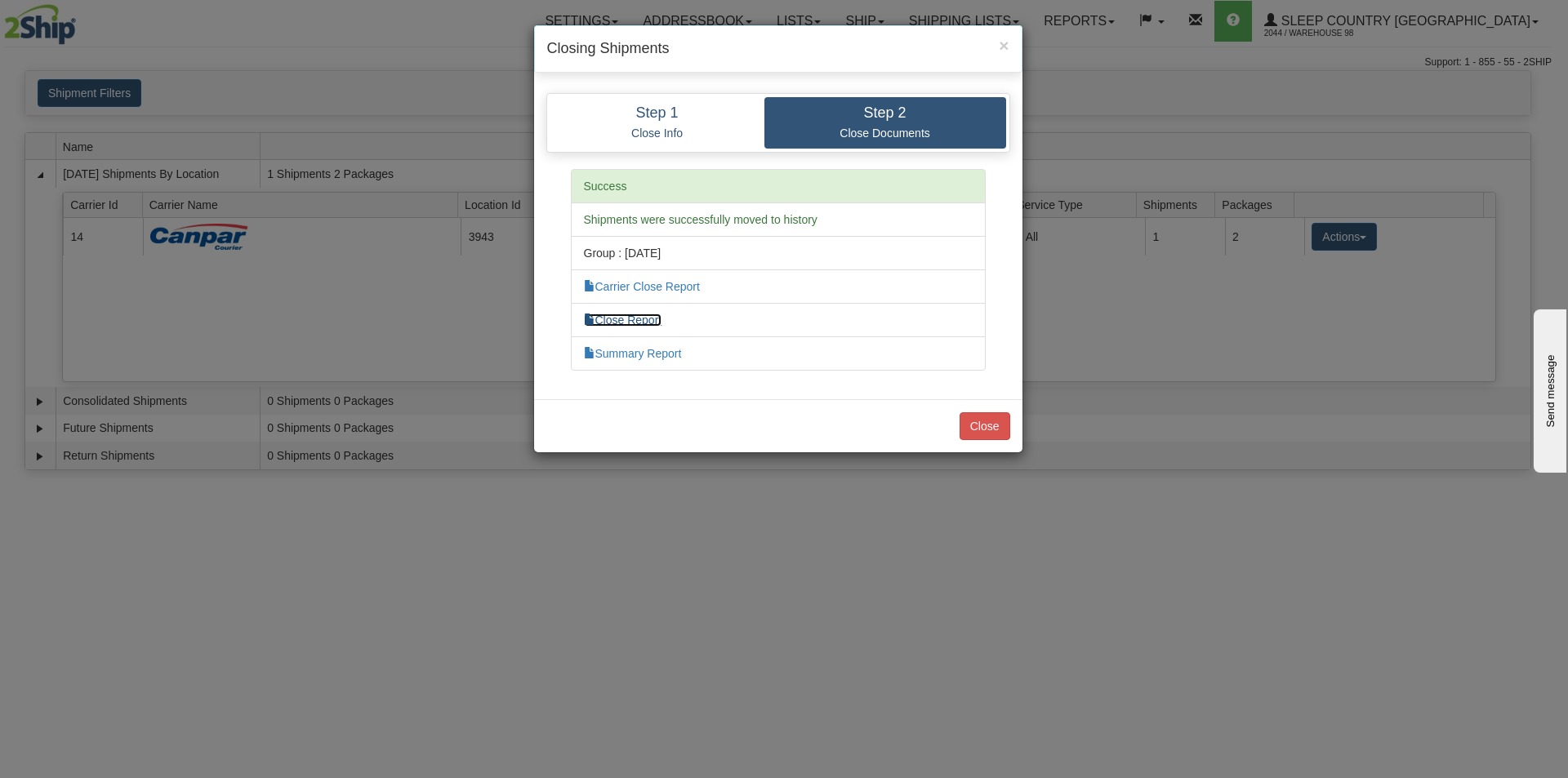
click at [620, 322] on link "Close Report" at bounding box center [622, 320] width 79 height 13
click at [981, 428] on button "Close" at bounding box center [985, 426] width 50 height 27
